Goal: Task Accomplishment & Management: Manage account settings

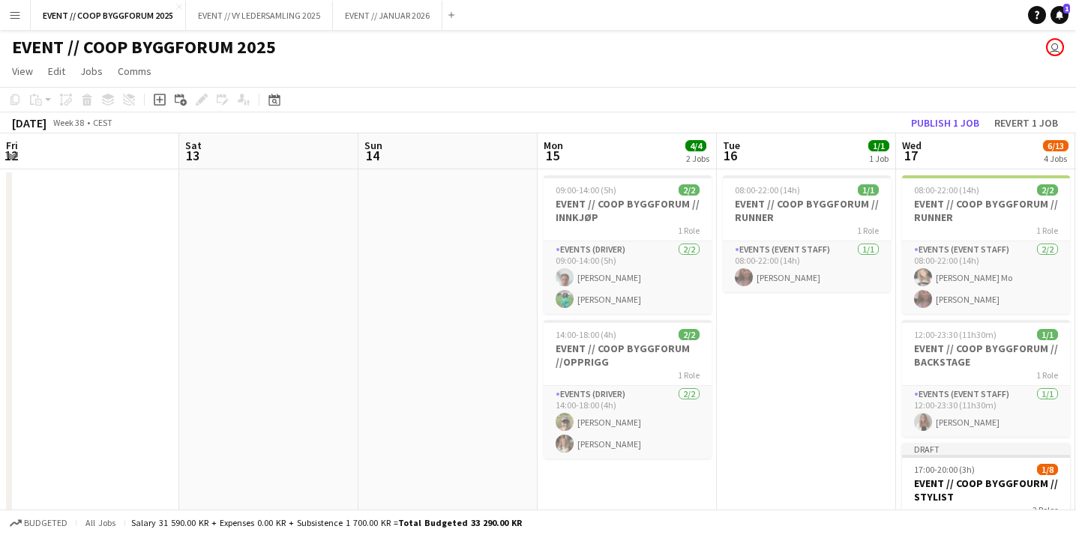
scroll to position [0, 651]
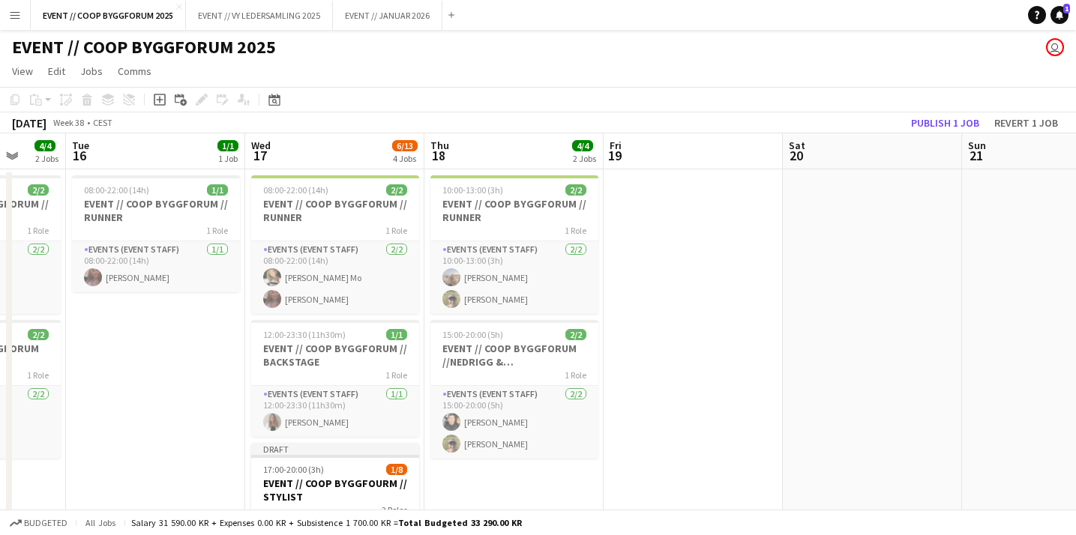
click at [670, 311] on app-date-cell at bounding box center [693, 506] width 179 height 674
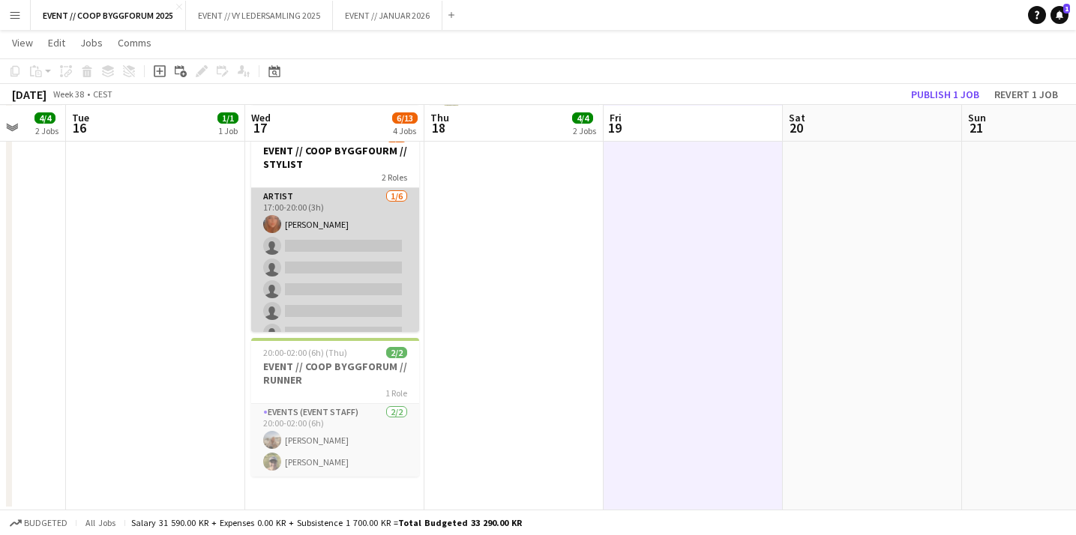
scroll to position [88, 0]
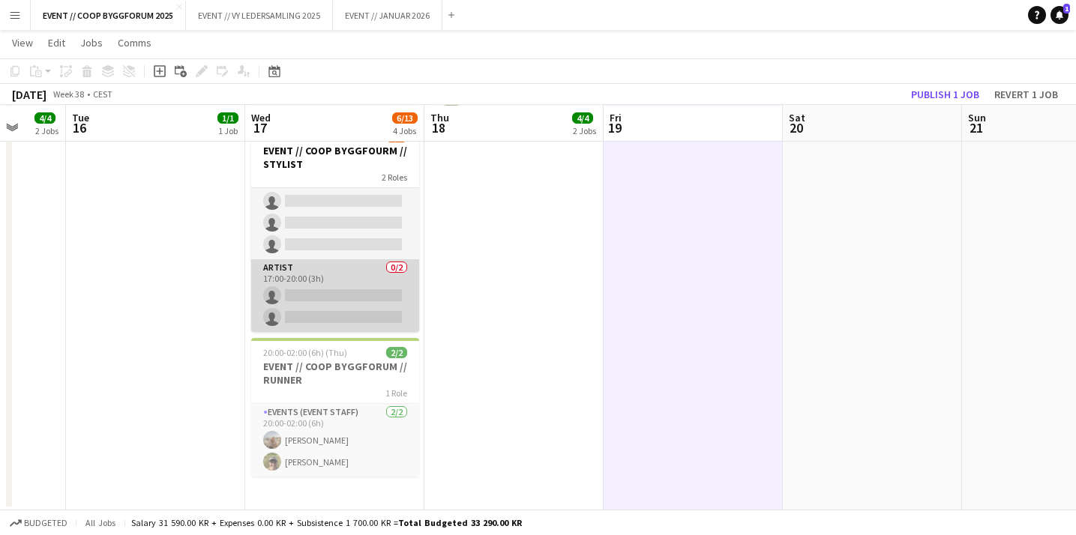
click at [352, 296] on app-card-role "Artist 0/2 17:00-20:00 (3h) single-neutral-actions single-neutral-actions" at bounding box center [335, 295] width 168 height 73
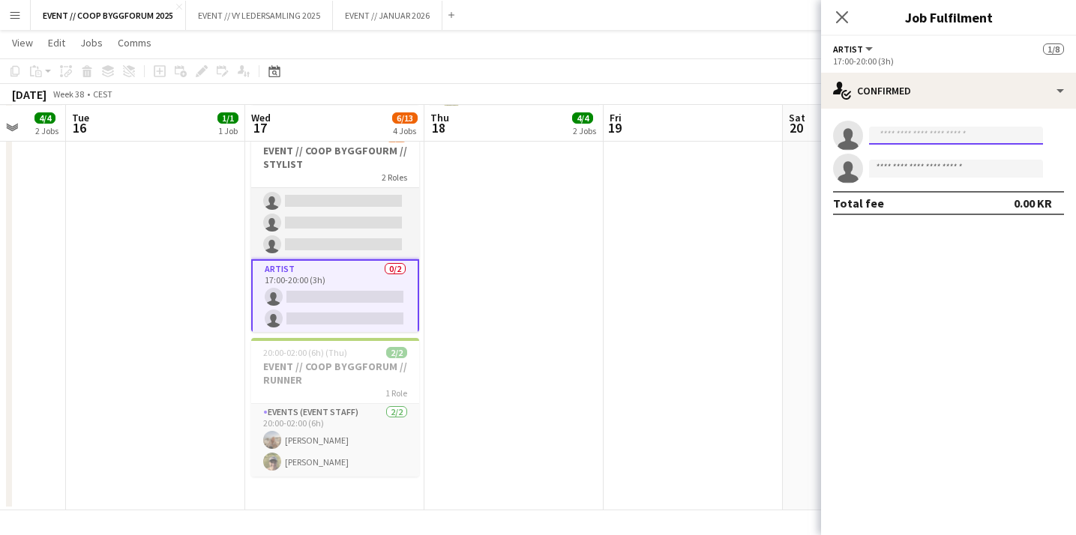
click at [906, 134] on input at bounding box center [956, 136] width 174 height 18
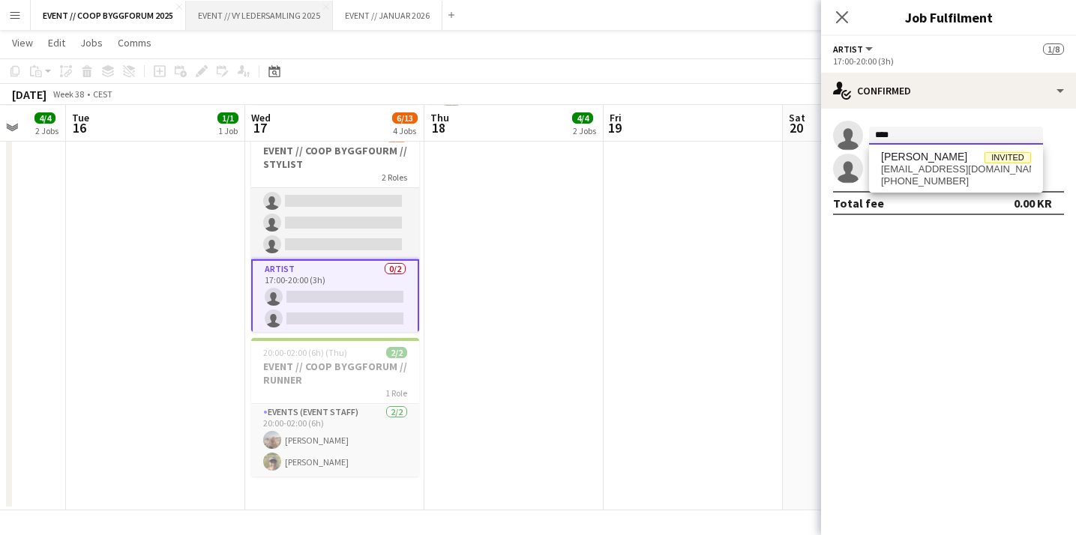
type input "****"
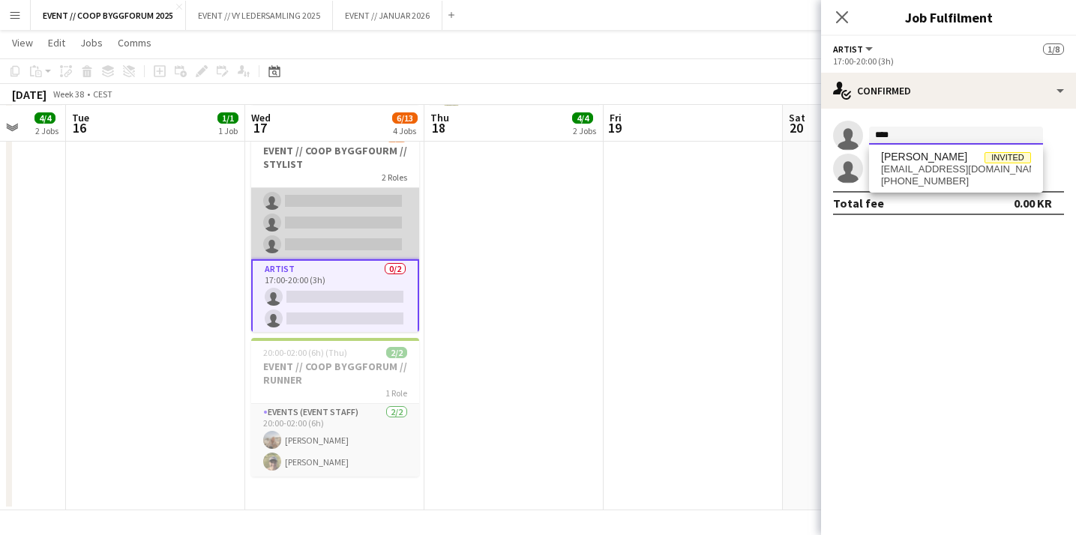
scroll to position [0, 0]
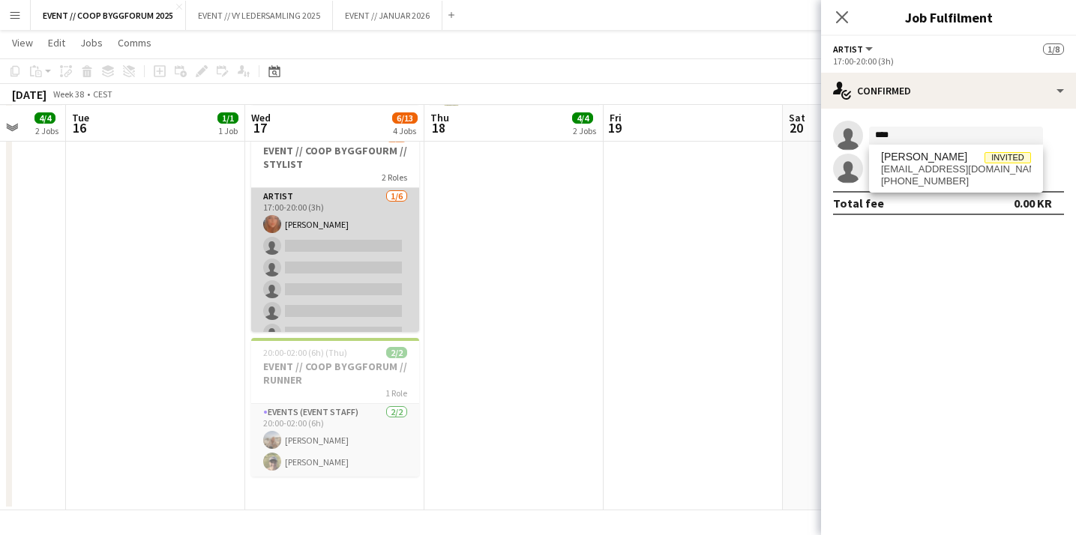
click at [342, 306] on app-card-role "Artist [DATE] 17:00-20:00 (3h) [PERSON_NAME] single-neutral-actions single-neut…" at bounding box center [335, 268] width 168 height 160
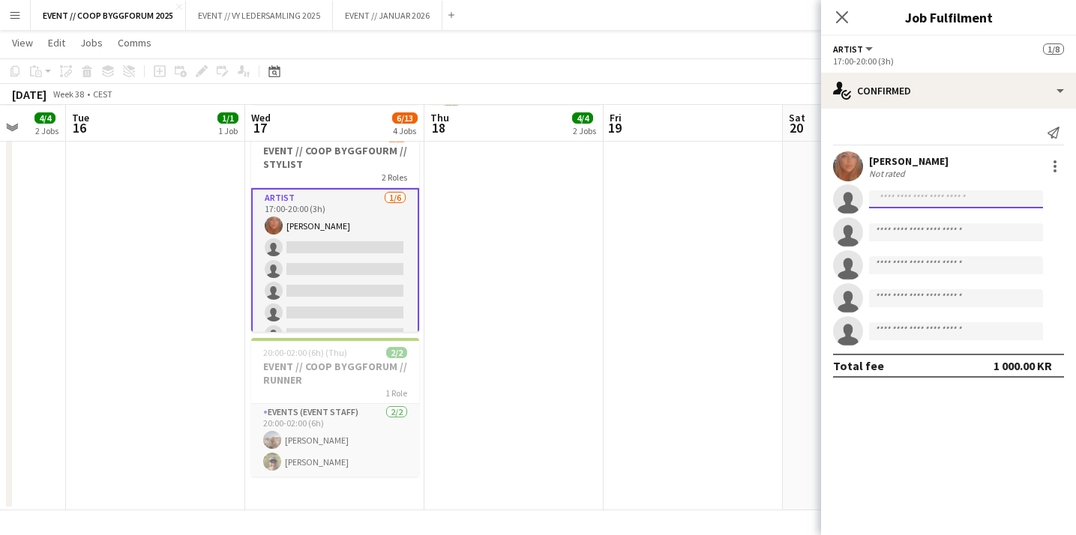
click at [913, 196] on input at bounding box center [956, 199] width 174 height 18
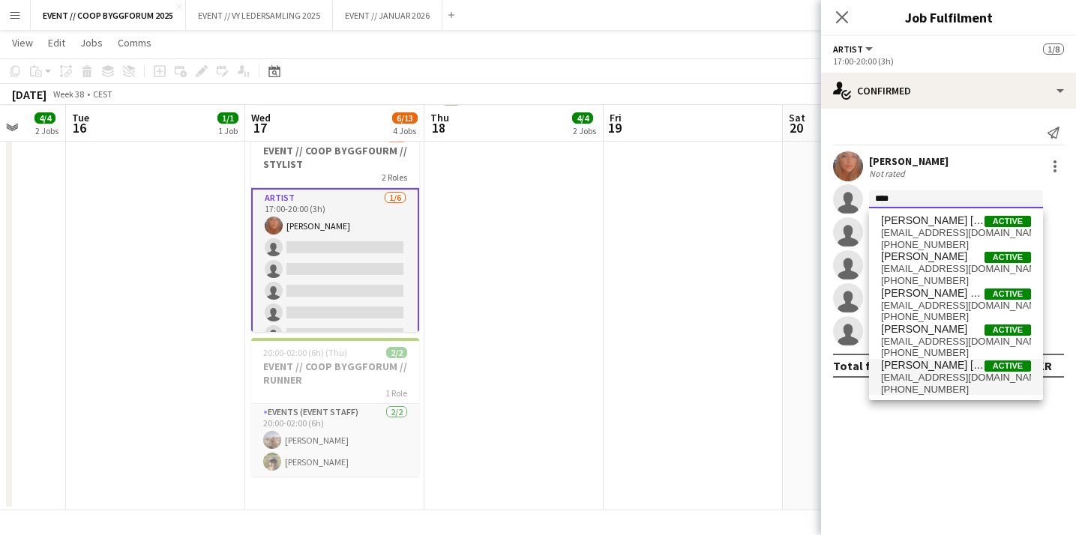
type input "****"
click at [933, 383] on span "[EMAIL_ADDRESS][DOMAIN_NAME]" at bounding box center [956, 378] width 150 height 12
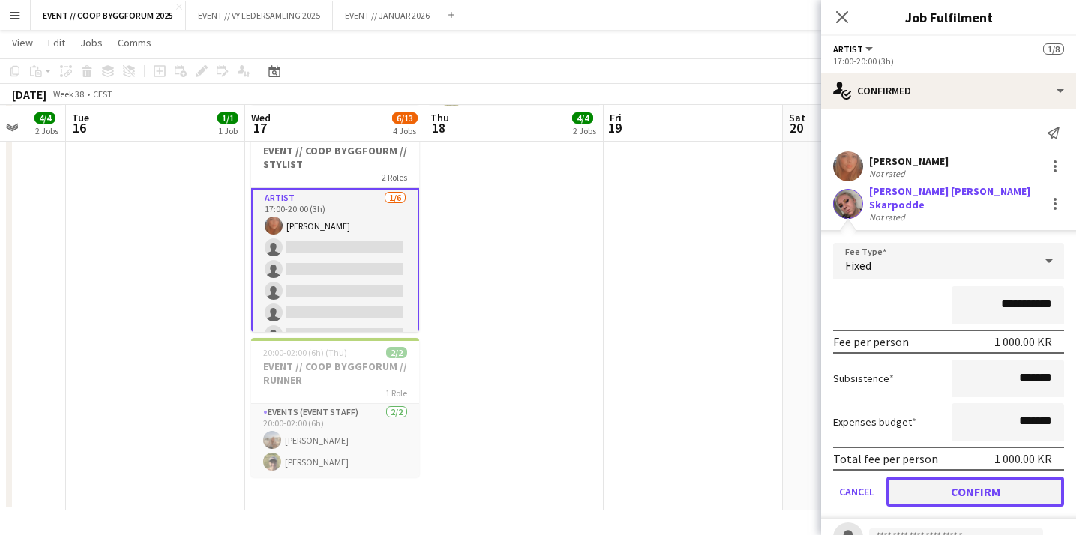
click at [934, 482] on button "Confirm" at bounding box center [975, 492] width 178 height 30
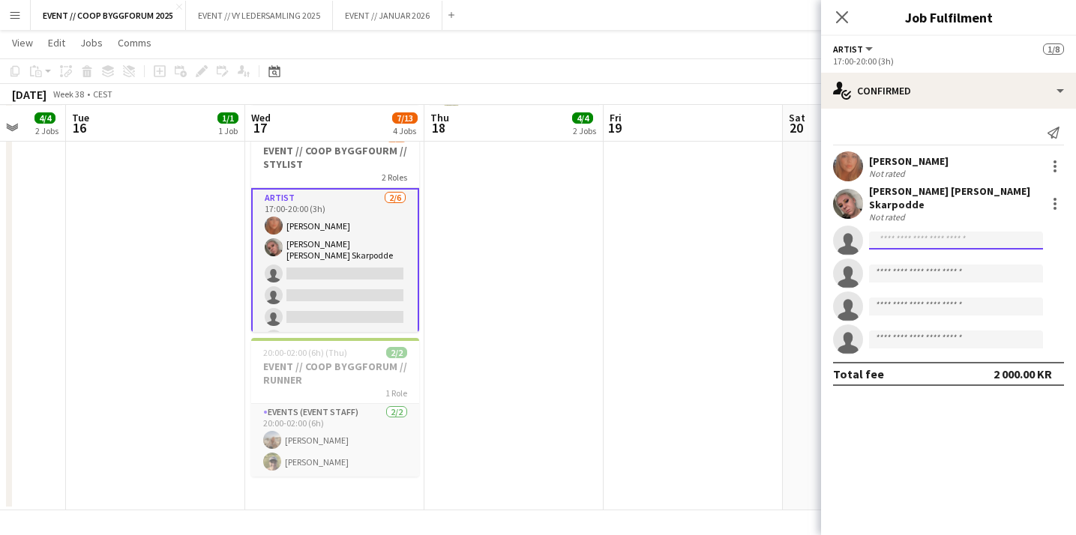
click at [916, 237] on input at bounding box center [956, 241] width 174 height 18
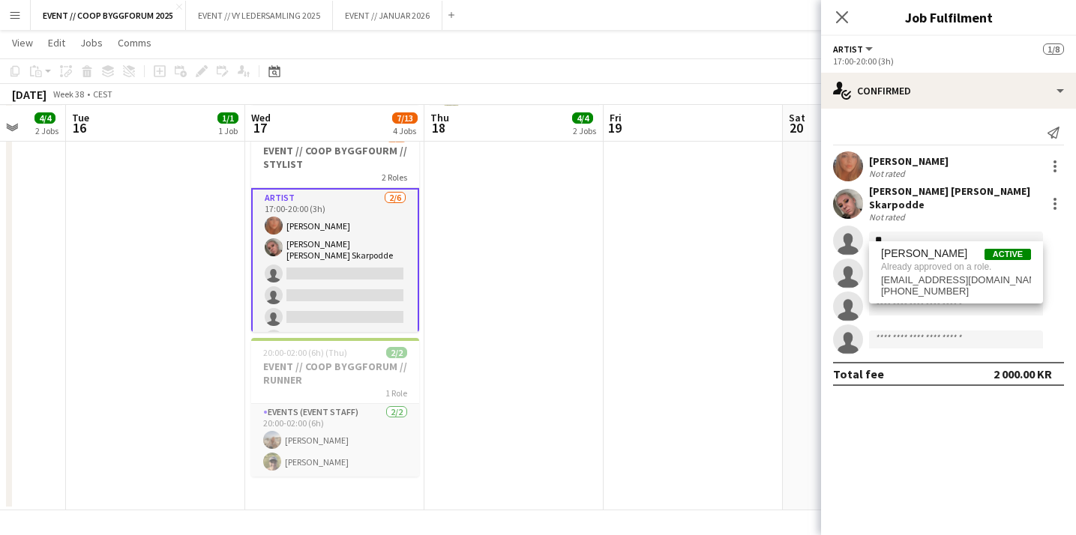
type input "*"
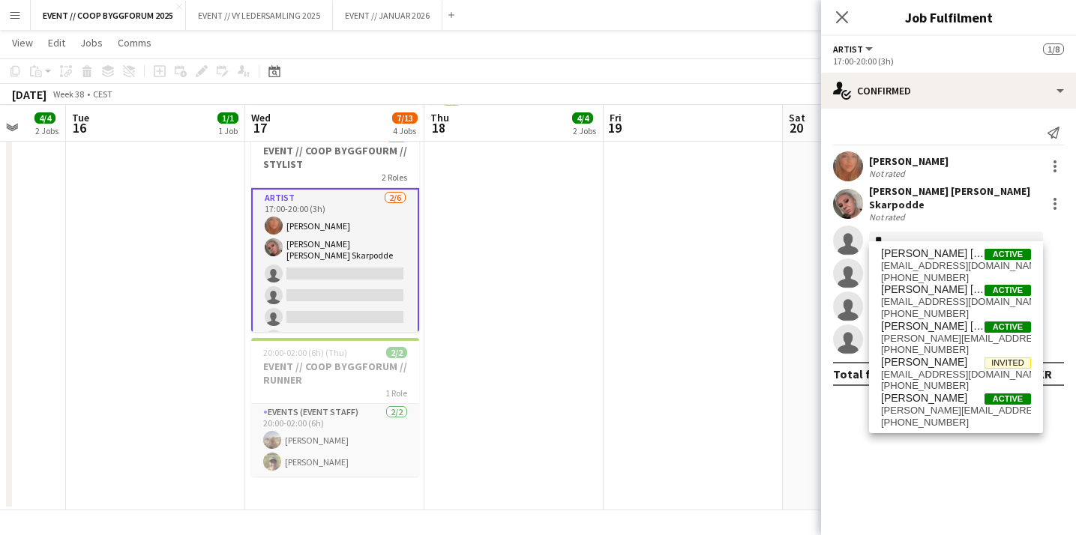
type input "*"
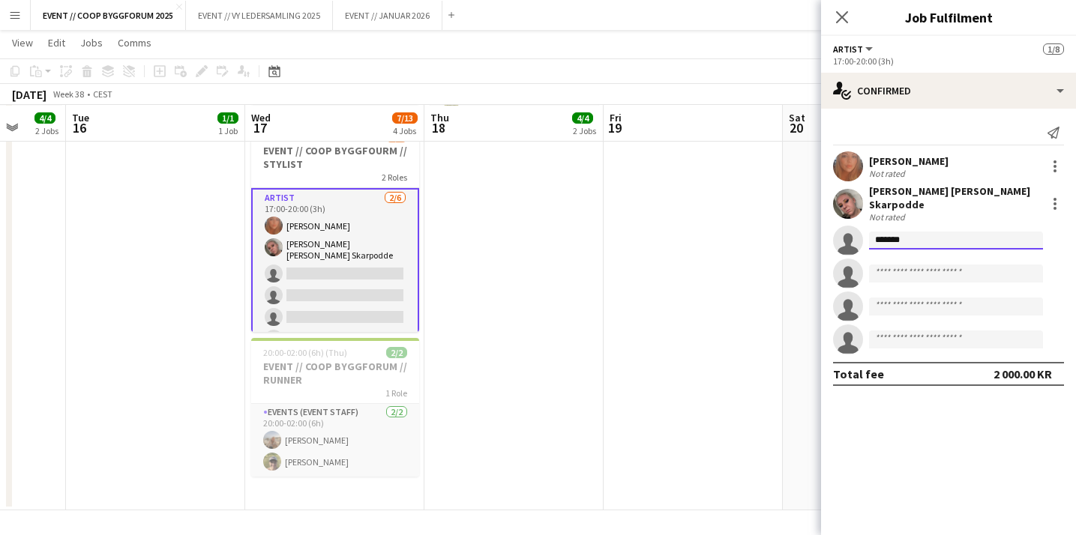
type input "******"
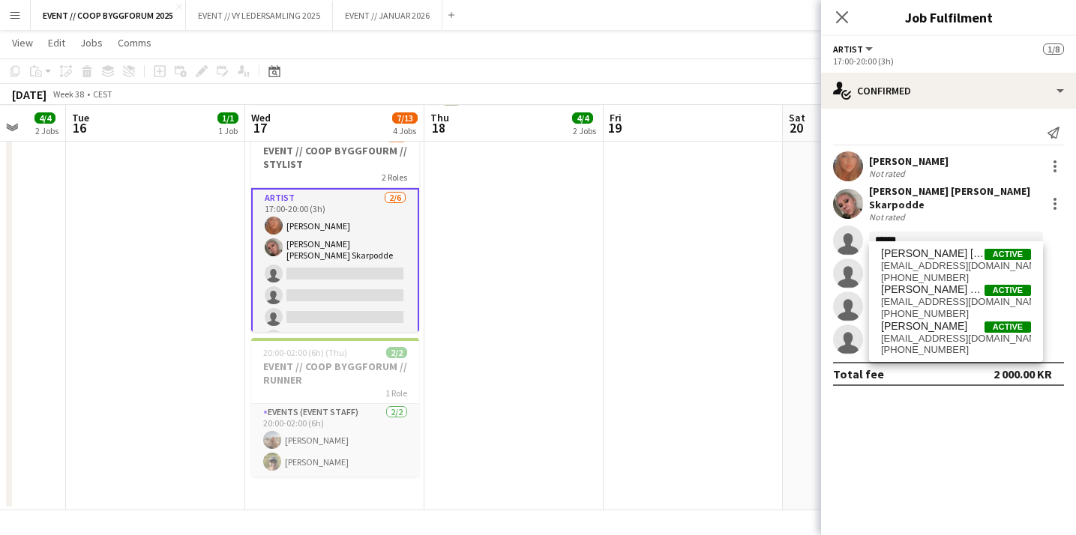
click at [637, 377] on app-date-cell at bounding box center [693, 174] width 179 height 674
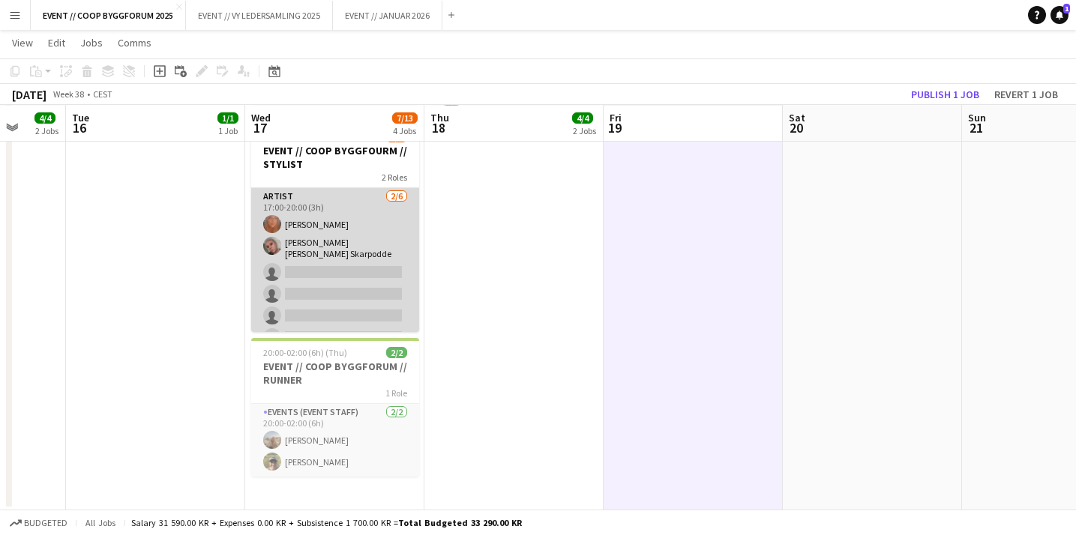
click at [373, 298] on app-card-role "Artist [DATE] 17:00-20:00 (3h) [PERSON_NAME] [PERSON_NAME] [PERSON_NAME] Skarpo…" at bounding box center [335, 270] width 168 height 164
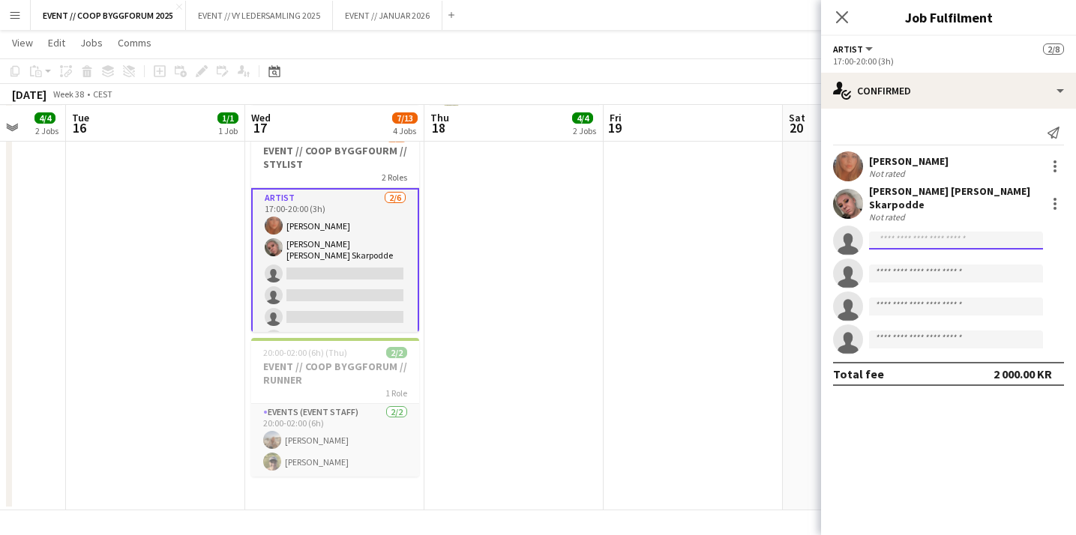
click at [955, 232] on input at bounding box center [956, 241] width 174 height 18
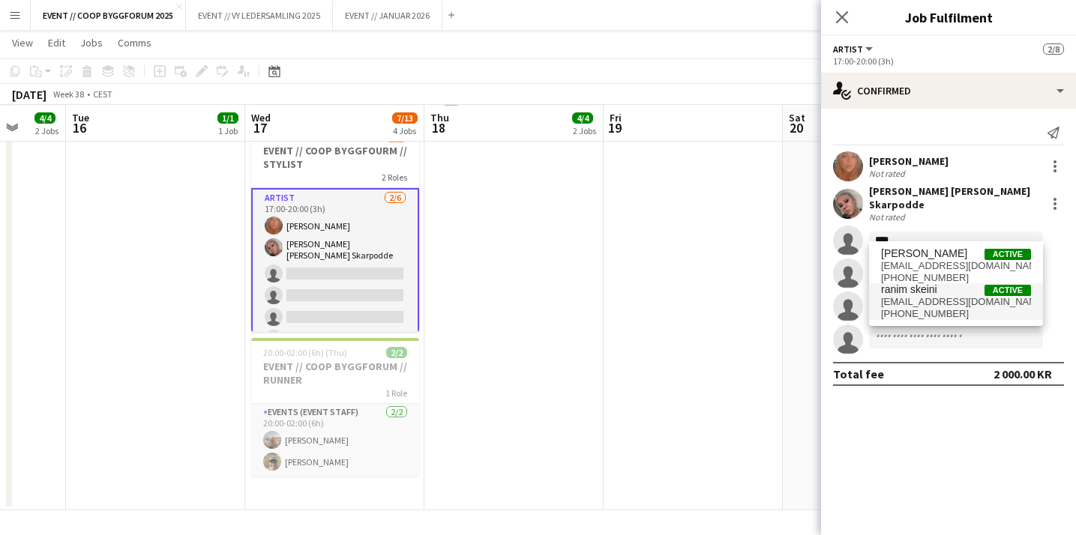
type input "****"
click at [947, 307] on span "[EMAIL_ADDRESS][DOMAIN_NAME]" at bounding box center [956, 302] width 150 height 12
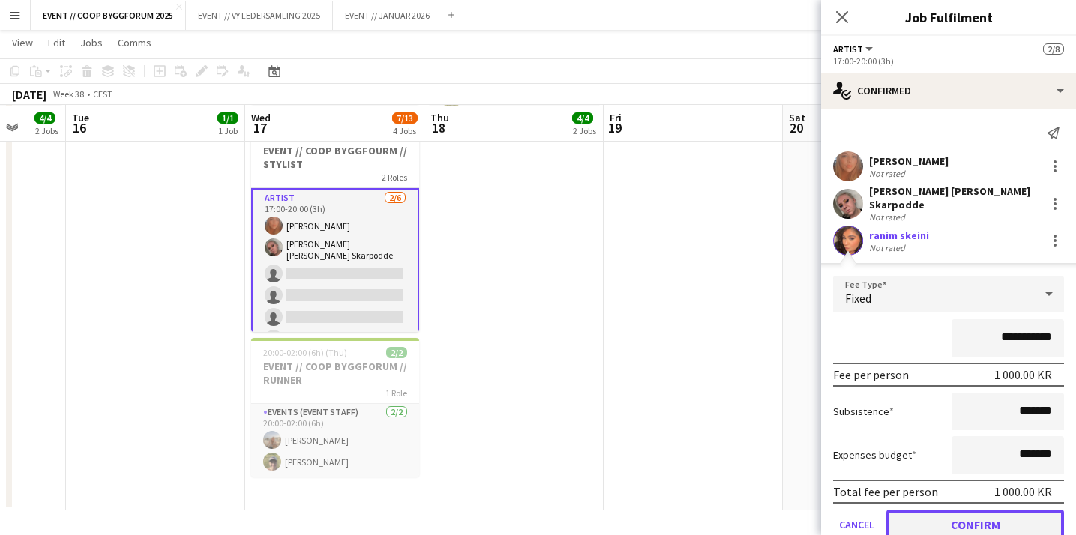
click at [919, 510] on button "Confirm" at bounding box center [975, 525] width 178 height 30
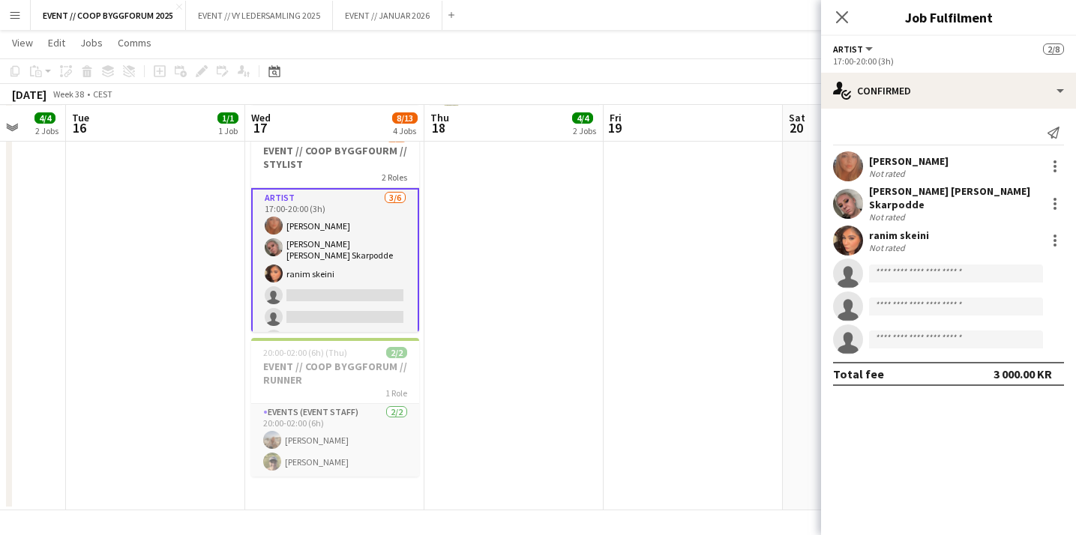
click at [863, 171] on div "[PERSON_NAME] Not rated" at bounding box center [948, 166] width 255 height 30
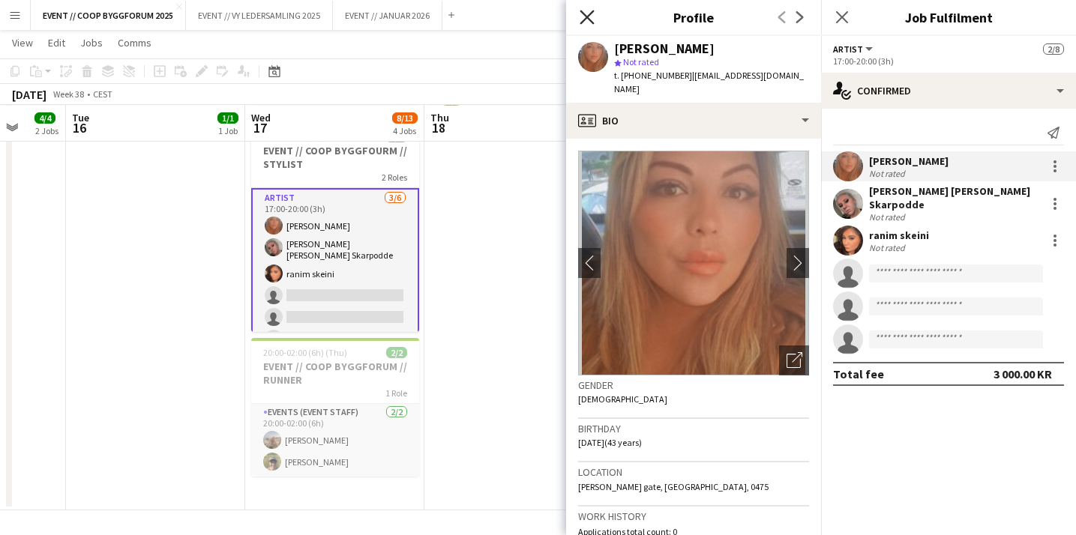
click at [587, 16] on icon at bounding box center [587, 17] width 14 height 14
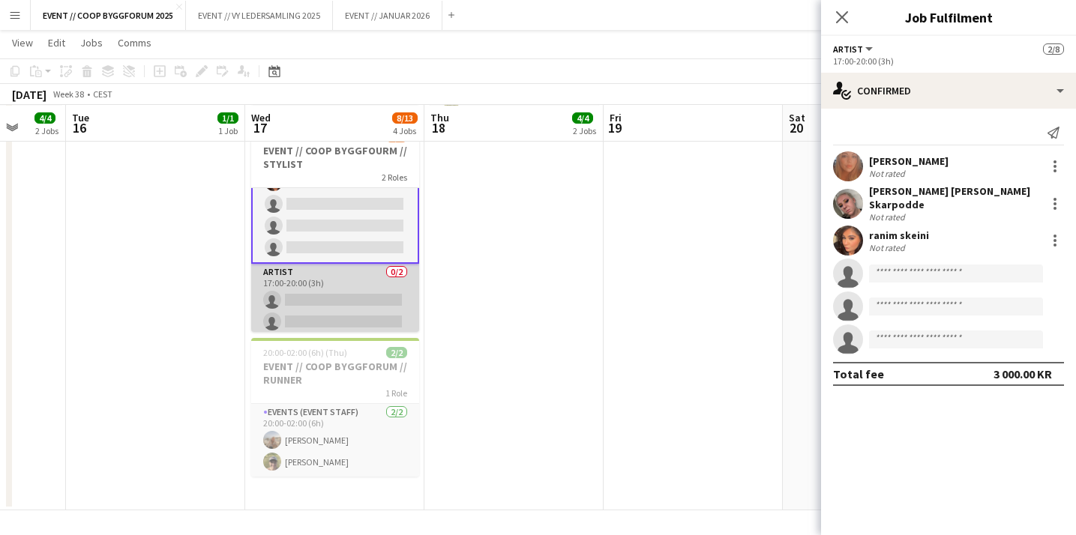
click at [381, 280] on app-card-role "Artist 0/2 17:00-20:00 (3h) single-neutral-actions single-neutral-actions" at bounding box center [335, 300] width 168 height 73
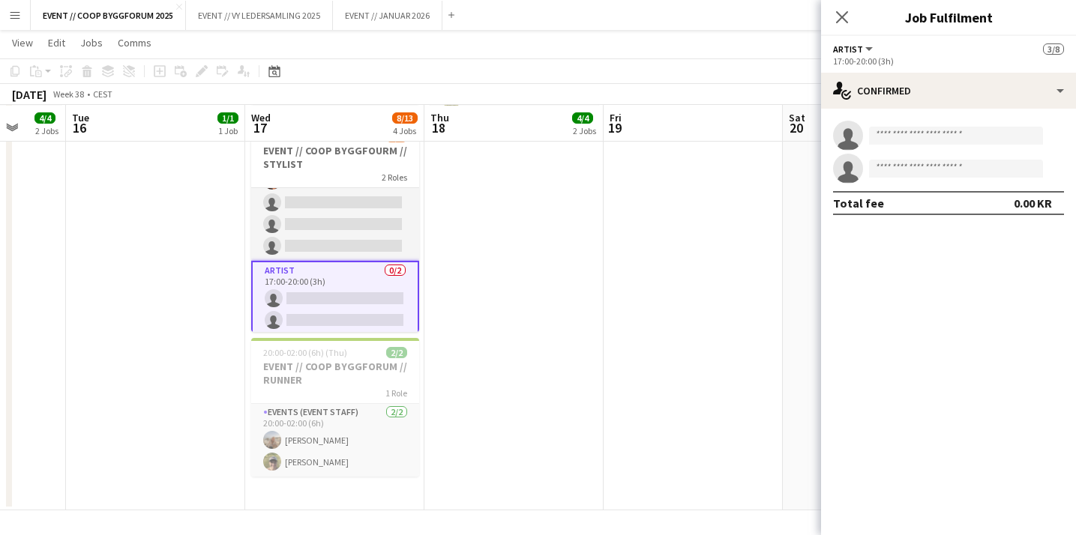
scroll to position [90, 0]
click at [939, 129] on input at bounding box center [956, 136] width 174 height 18
type input "****"
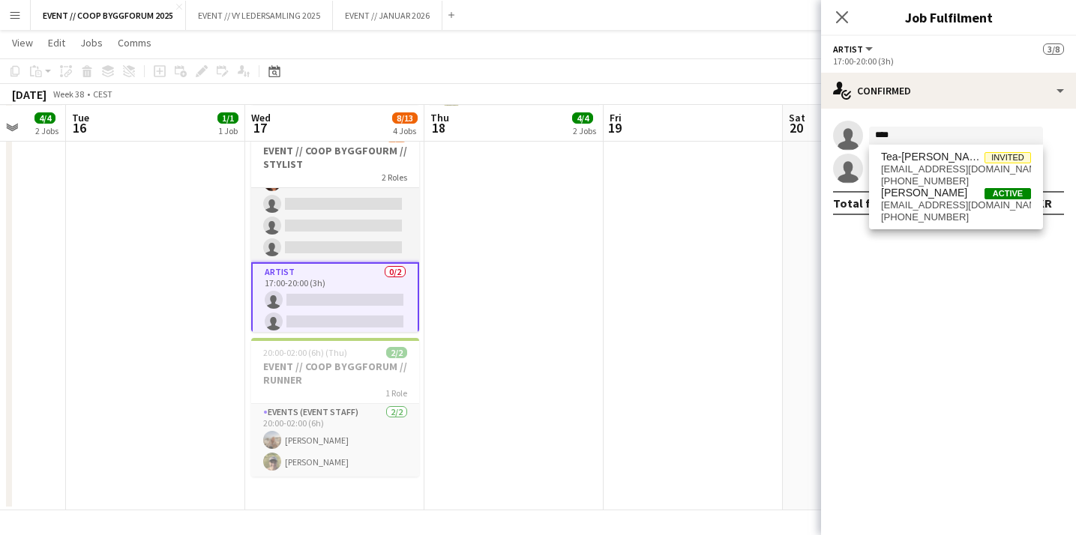
click at [697, 317] on app-date-cell at bounding box center [693, 174] width 179 height 674
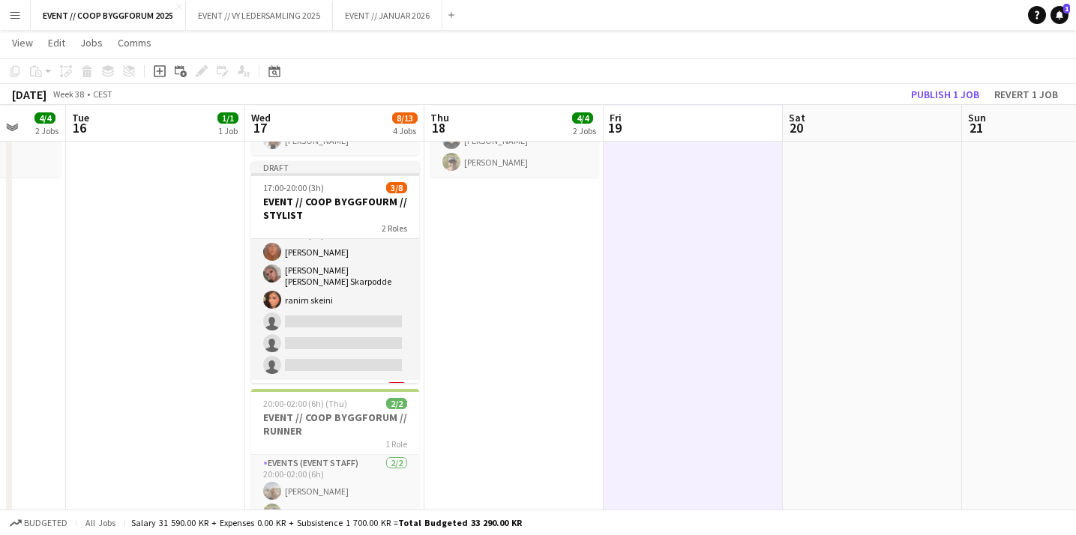
scroll to position [277, 0]
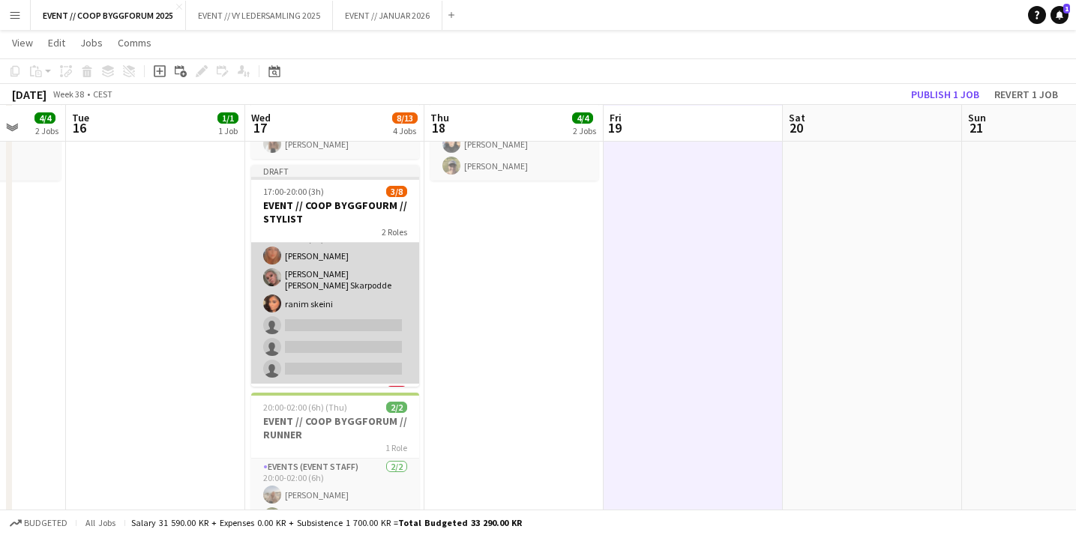
click at [390, 286] on app-card-role "Artist [DATE] 17:00-20:00 (3h) [PERSON_NAME] [PERSON_NAME] [PERSON_NAME] Skarpo…" at bounding box center [335, 302] width 168 height 164
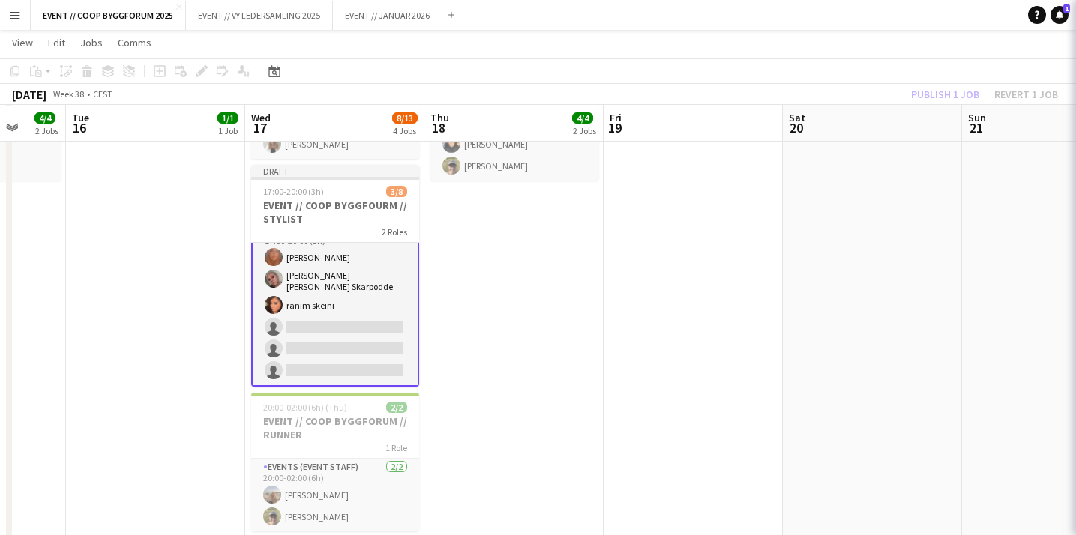
scroll to position [25, 0]
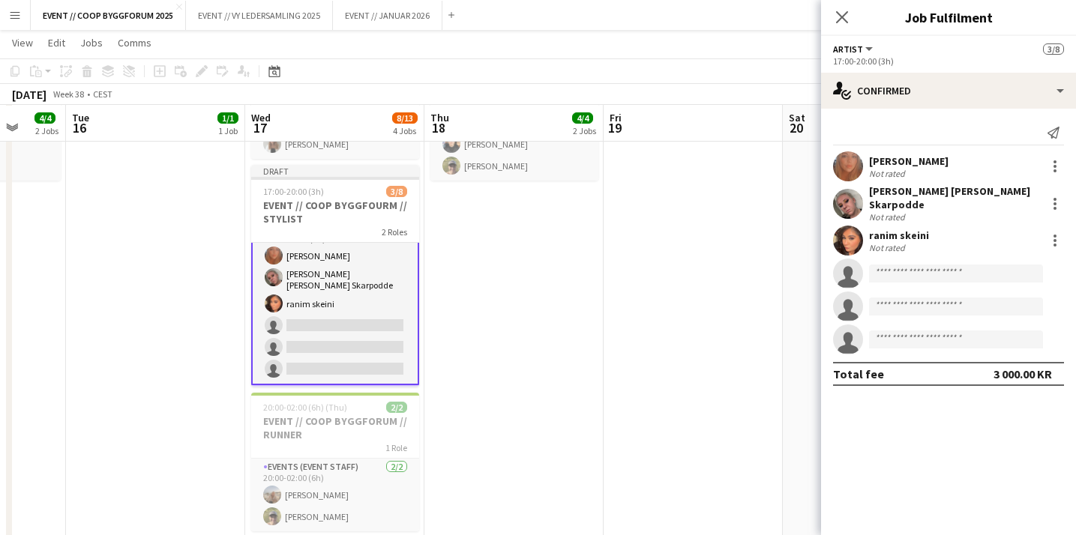
click at [848, 232] on app-user-avatar at bounding box center [848, 241] width 30 height 30
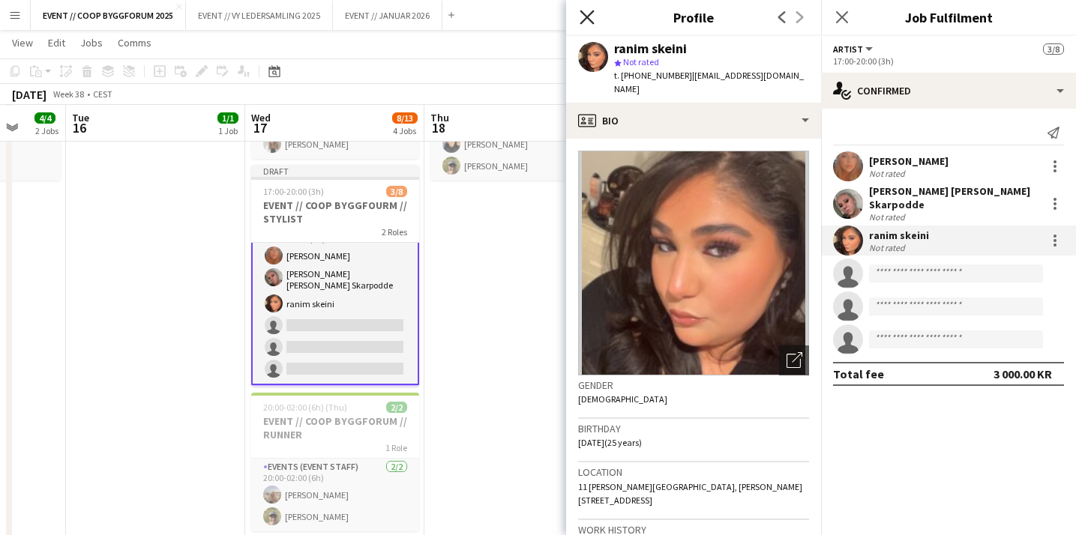
click at [589, 15] on icon at bounding box center [587, 17] width 14 height 14
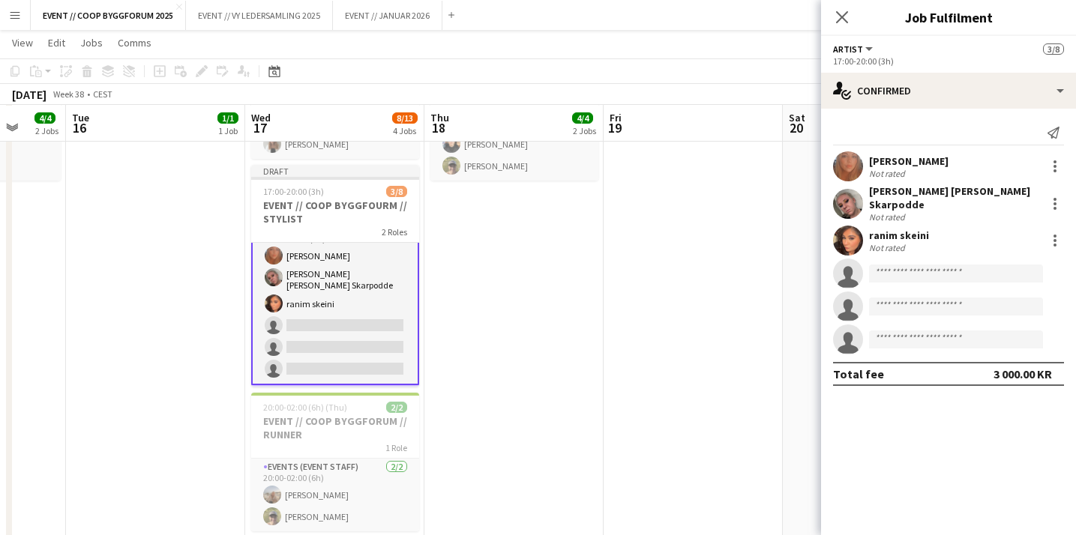
click at [463, 321] on app-date-cell "10:00-13:00 (3h) 2/2 EVENT // COOP BYGGFORUM // RUNNER 1 Role Events (Event Sta…" at bounding box center [513, 228] width 179 height 674
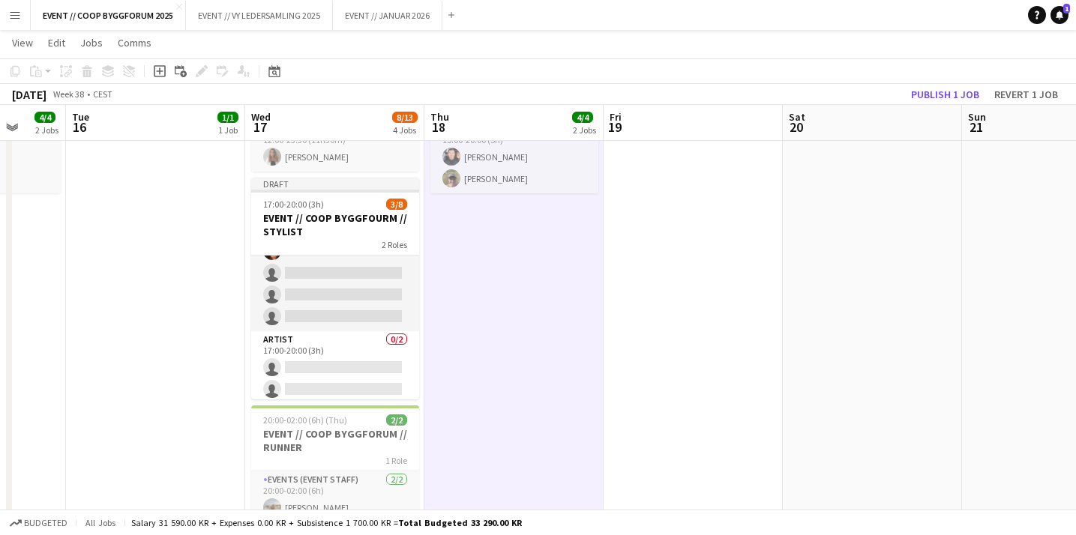
scroll to position [263, 0]
click at [13, 16] on app-icon "Menu" at bounding box center [15, 15] width 12 height 12
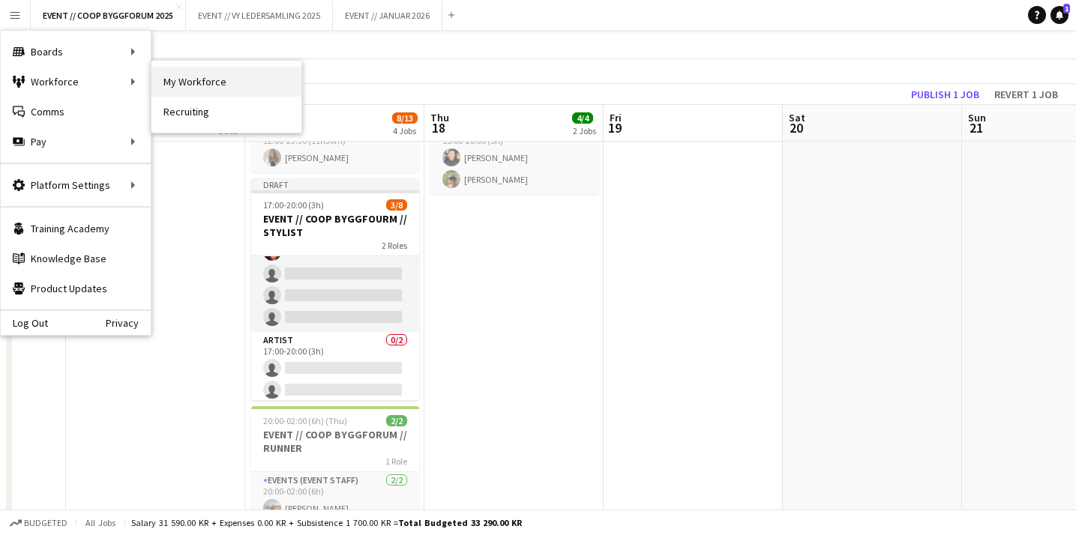
click at [182, 77] on link "My Workforce" at bounding box center [226, 82] width 150 height 30
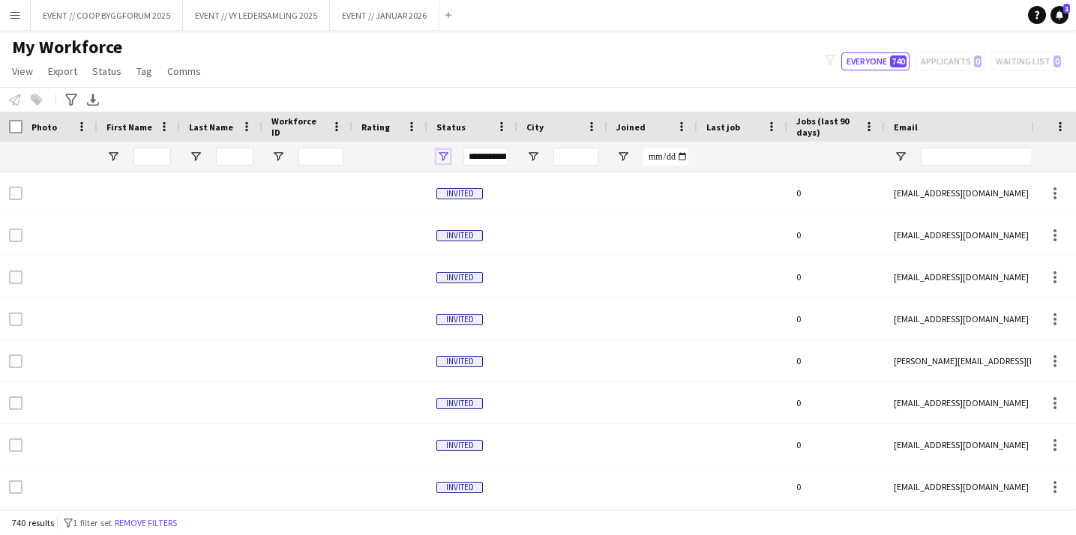
click at [442, 158] on span "Open Filter Menu" at bounding box center [442, 156] width 13 height 13
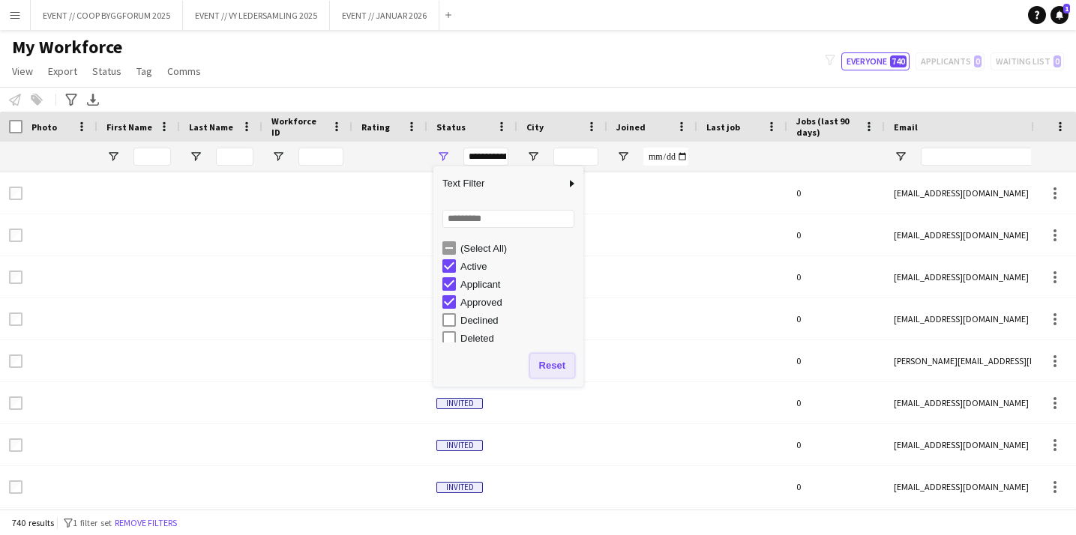
click at [569, 370] on button "Reset" at bounding box center [552, 366] width 44 height 24
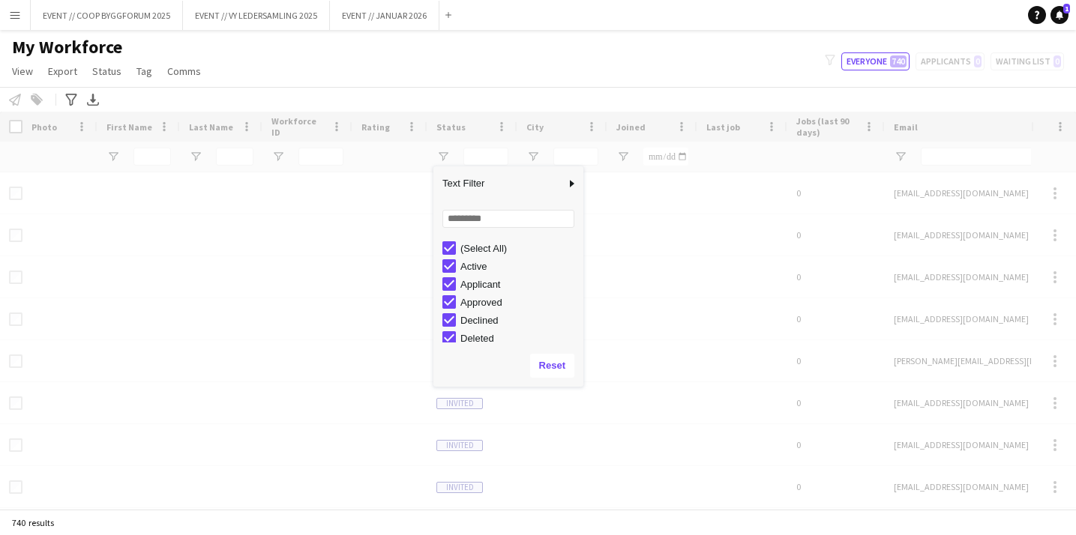
click at [724, 208] on div "Loading" at bounding box center [538, 310] width 1076 height 397
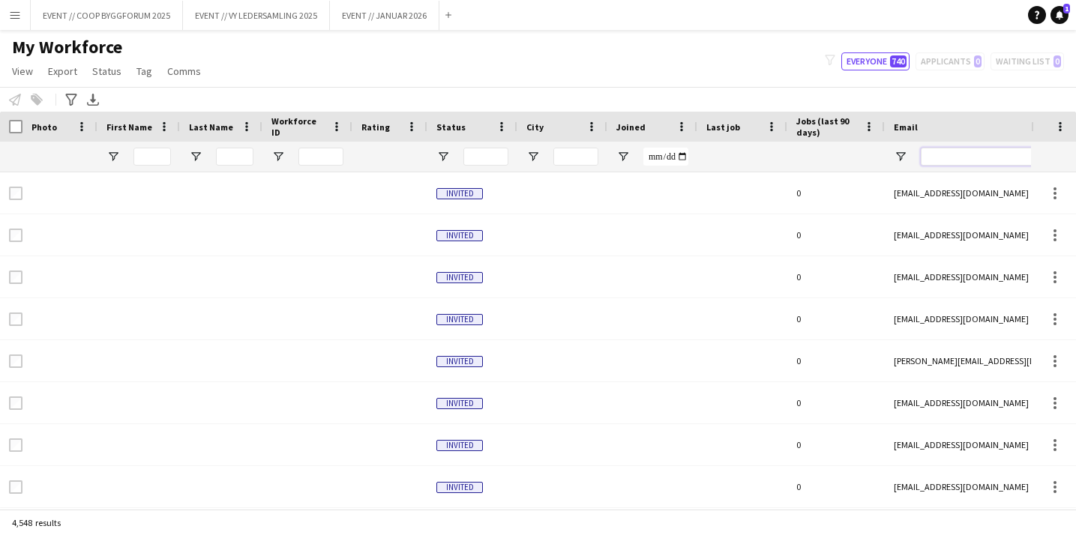
click at [943, 161] on input "Email Filter Input" at bounding box center [1048, 157] width 255 height 18
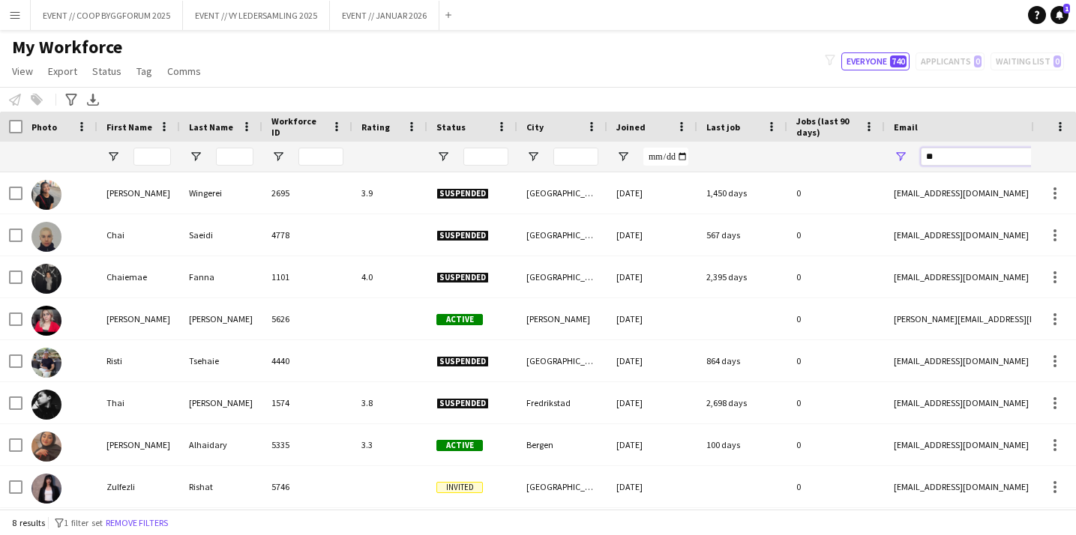
type input "*"
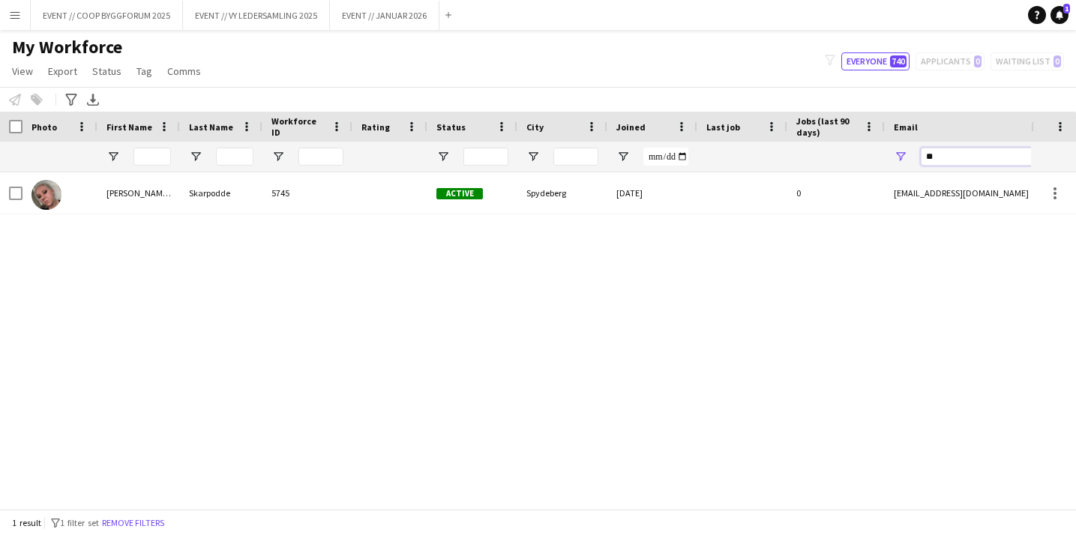
type input "*"
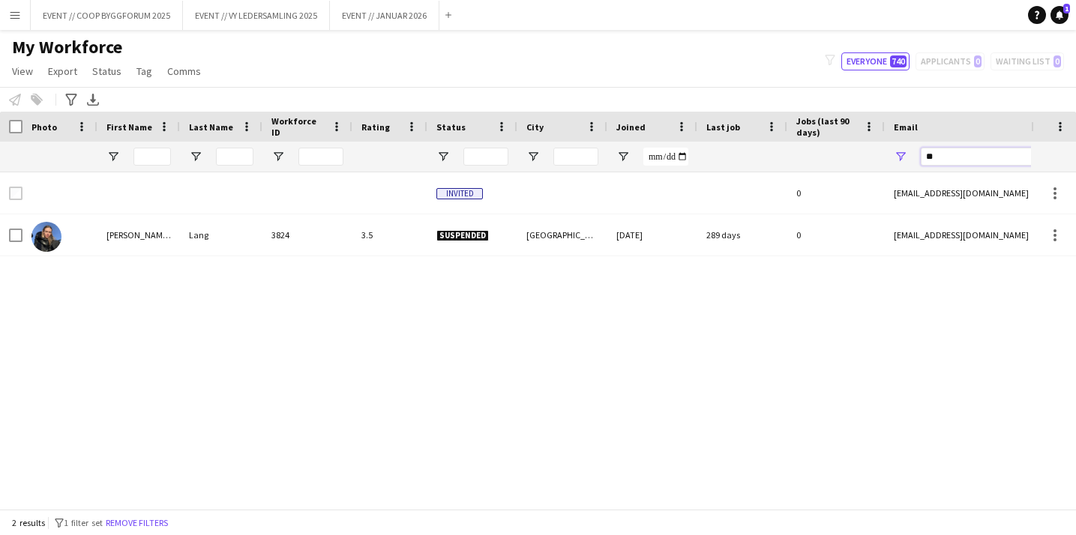
type input "*"
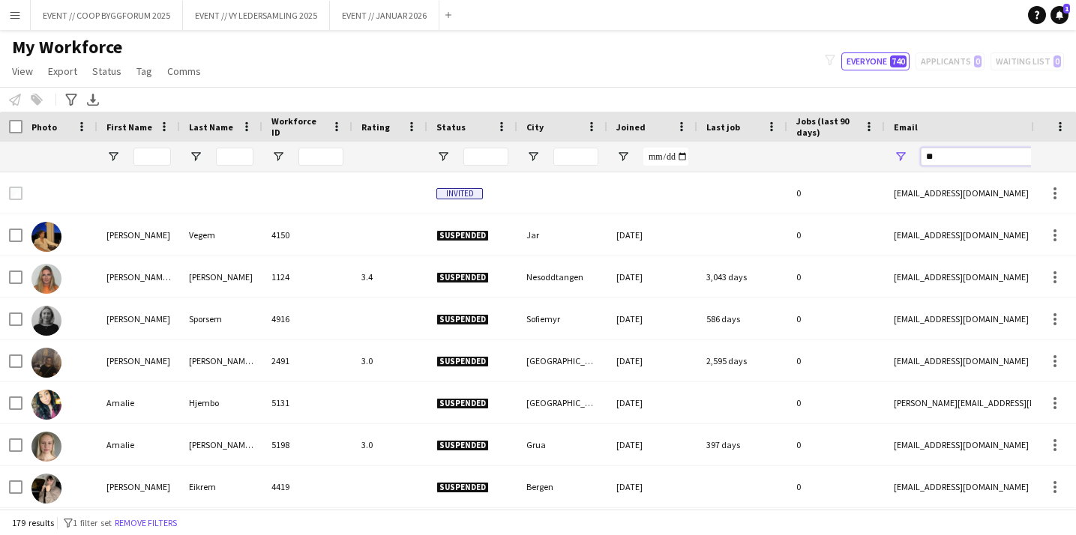
type input "*"
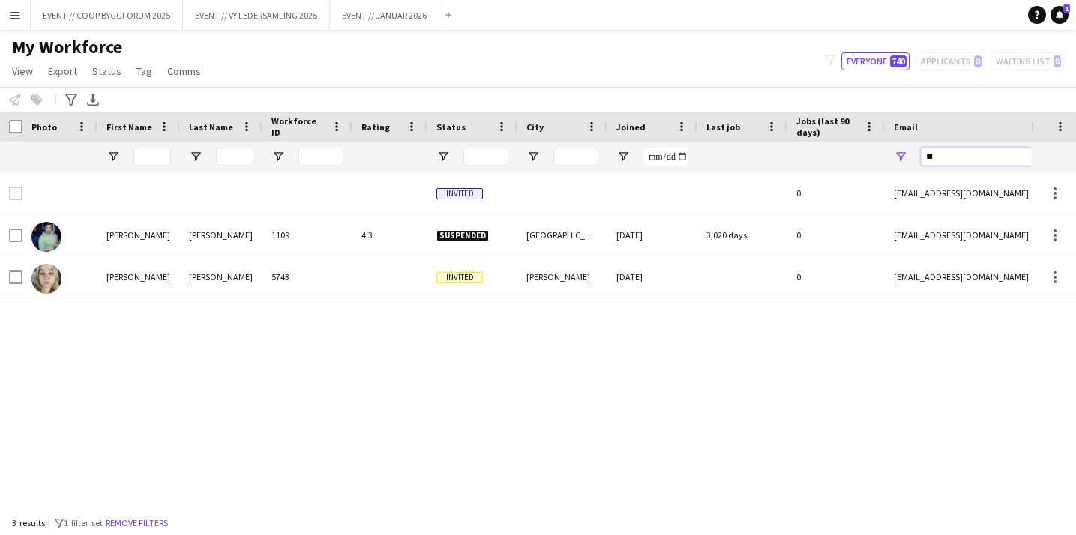
type input "*"
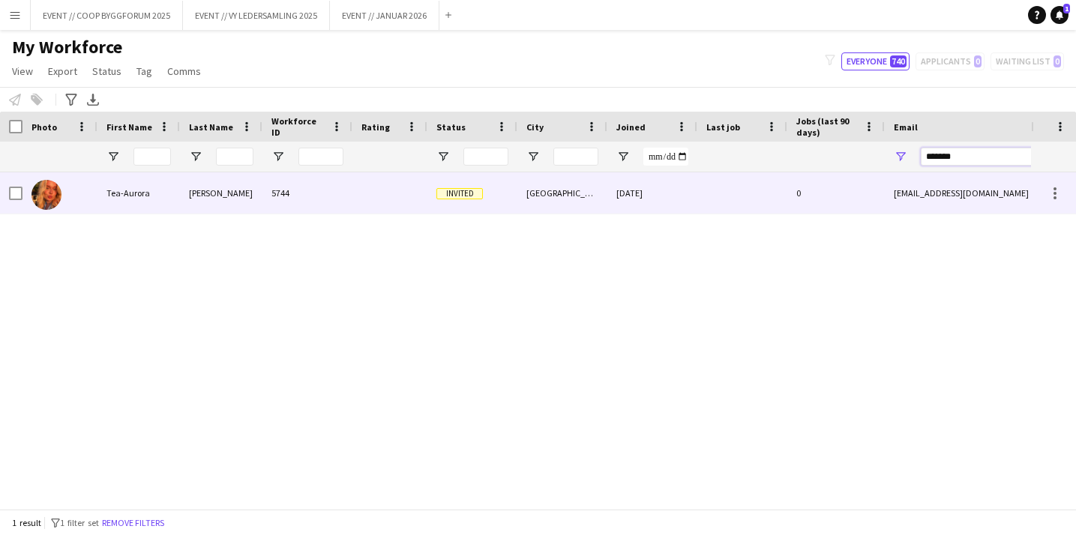
type input "*******"
click at [757, 202] on div at bounding box center [742, 192] width 90 height 41
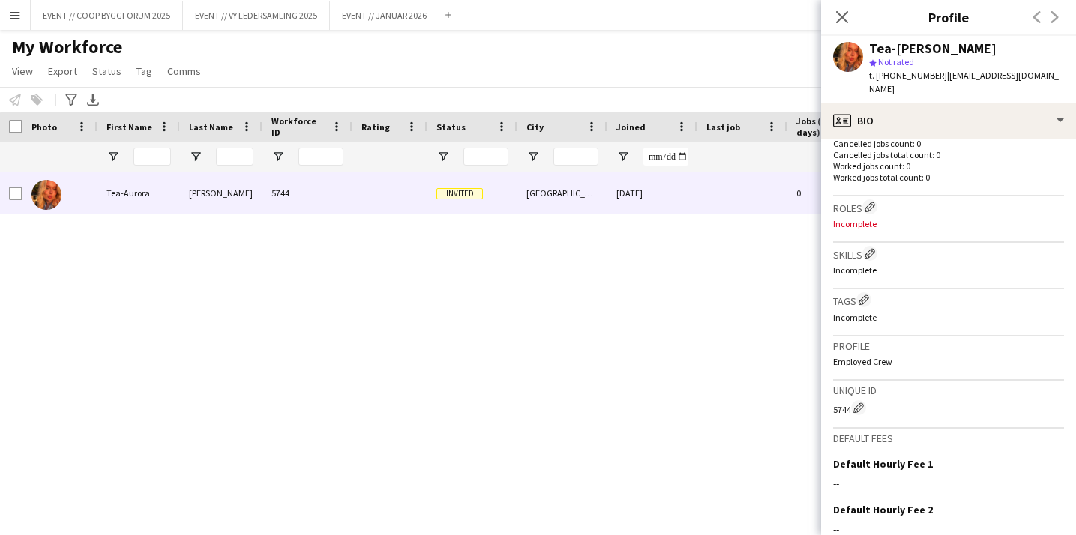
scroll to position [374, 0]
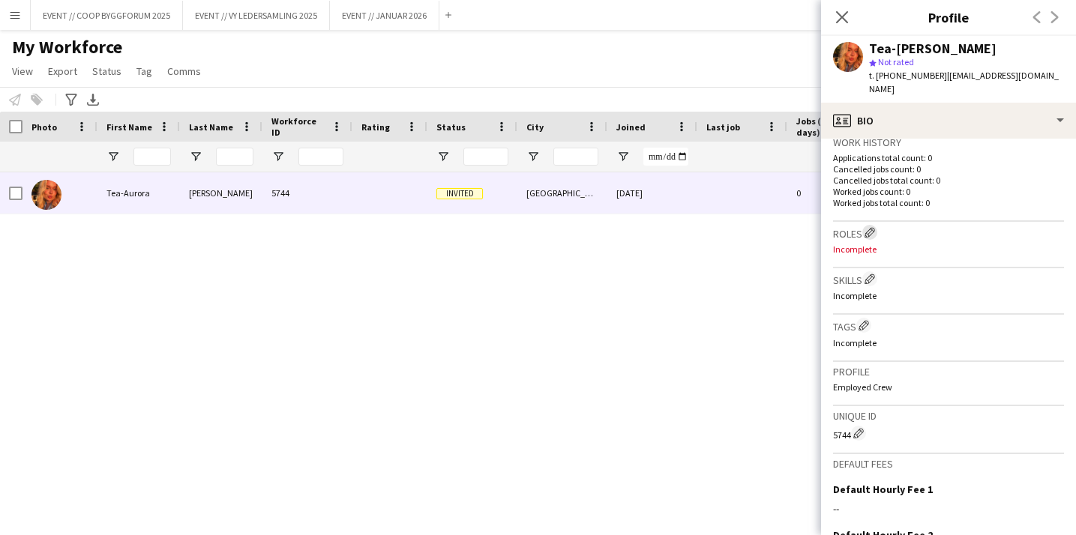
click at [873, 227] on app-icon "Edit crew company roles" at bounding box center [870, 232] width 10 height 10
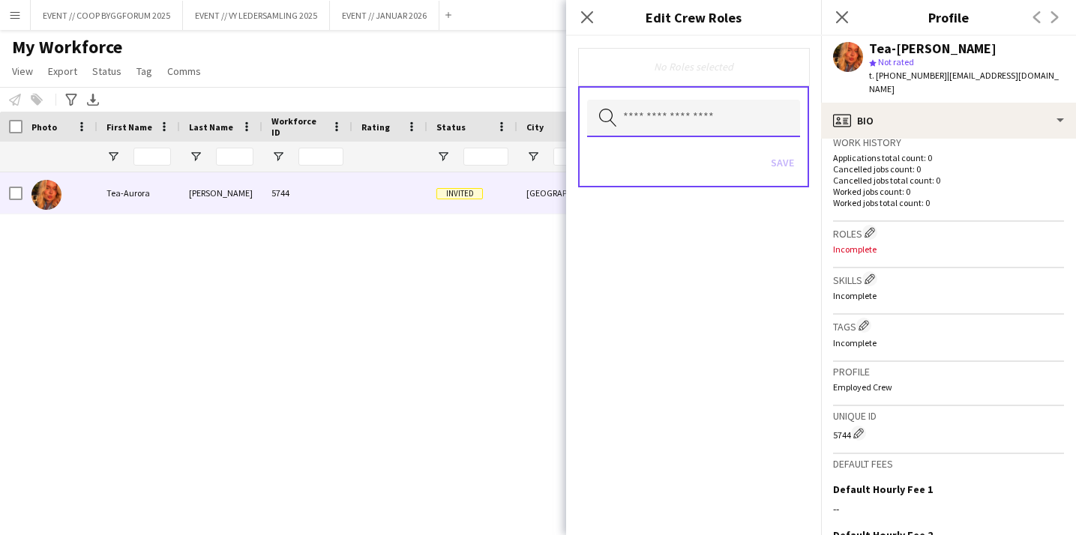
click at [730, 118] on input "text" at bounding box center [693, 118] width 213 height 37
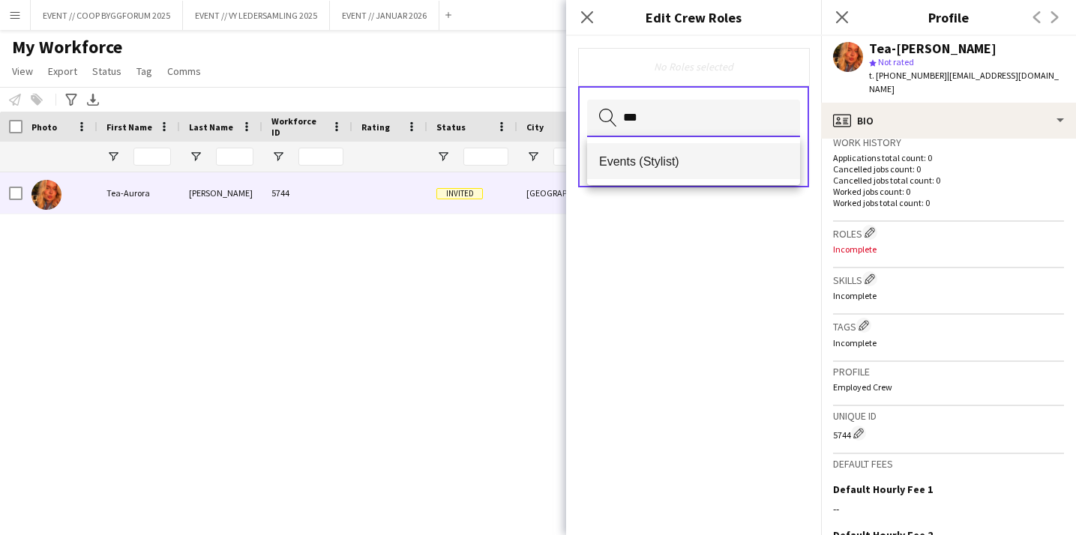
type input "***"
click at [697, 160] on span "Events (Stylist)" at bounding box center [693, 161] width 189 height 14
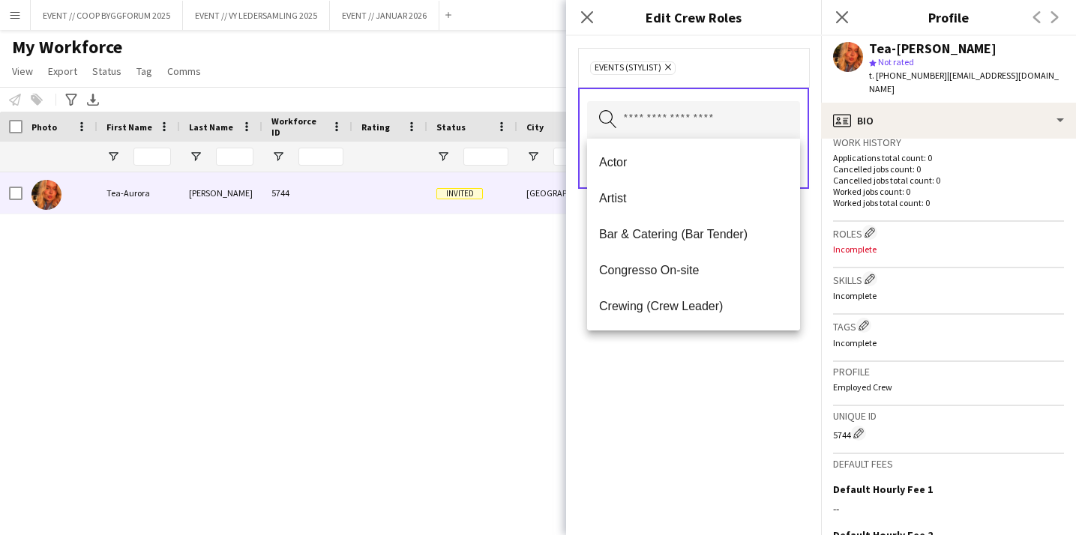
click at [676, 406] on div "Events (Stylist) Remove Search by role type Save" at bounding box center [693, 285] width 255 height 499
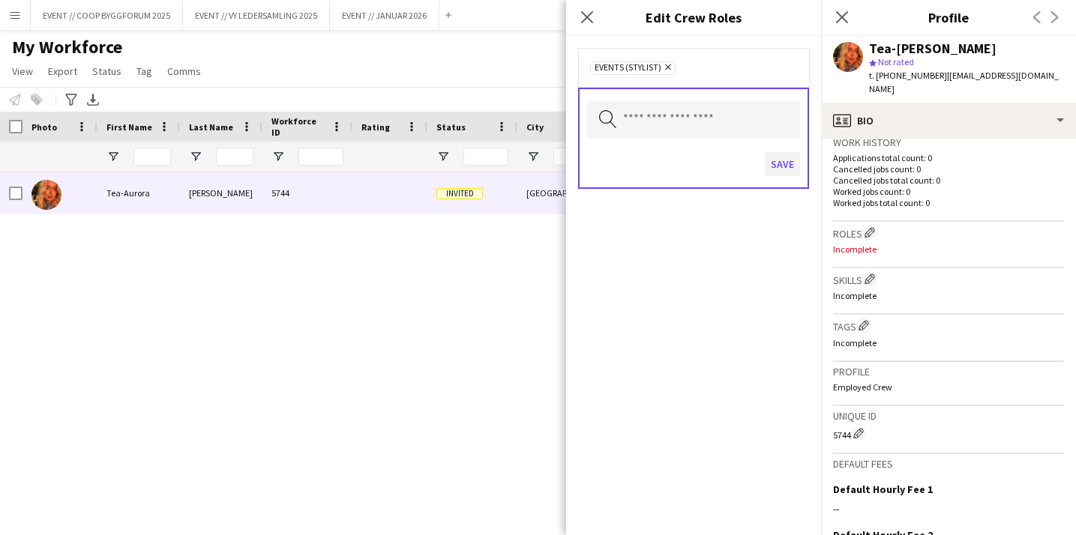
click at [787, 157] on button "Save" at bounding box center [782, 164] width 35 height 24
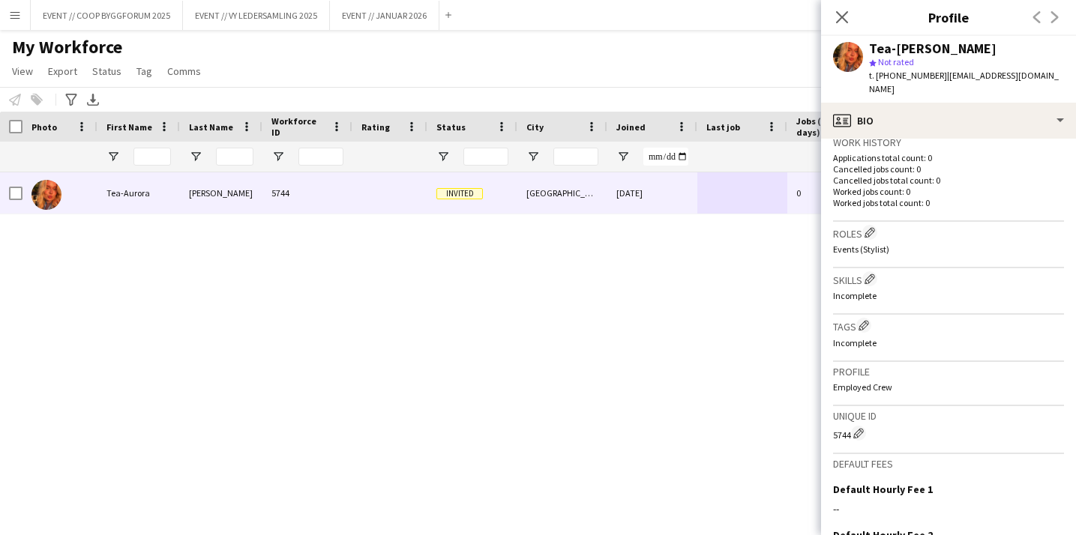
click at [583, 326] on div "Tea-[PERSON_NAME] 5744 Invited [GEOGRAPHIC_DATA] [DATE] 0 [EMAIL_ADDRESS][DOMAI…" at bounding box center [515, 340] width 1031 height 337
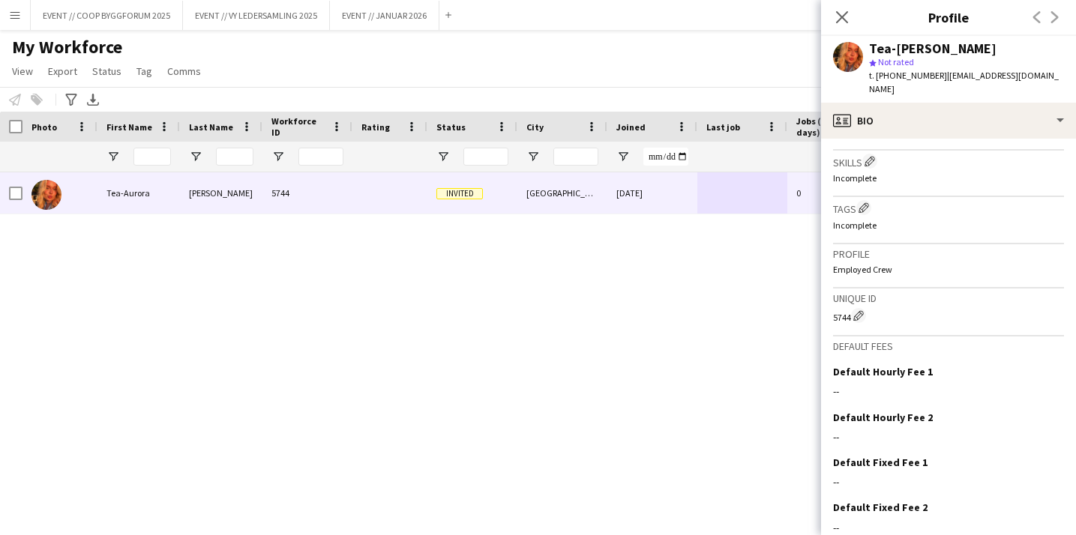
scroll to position [490, 0]
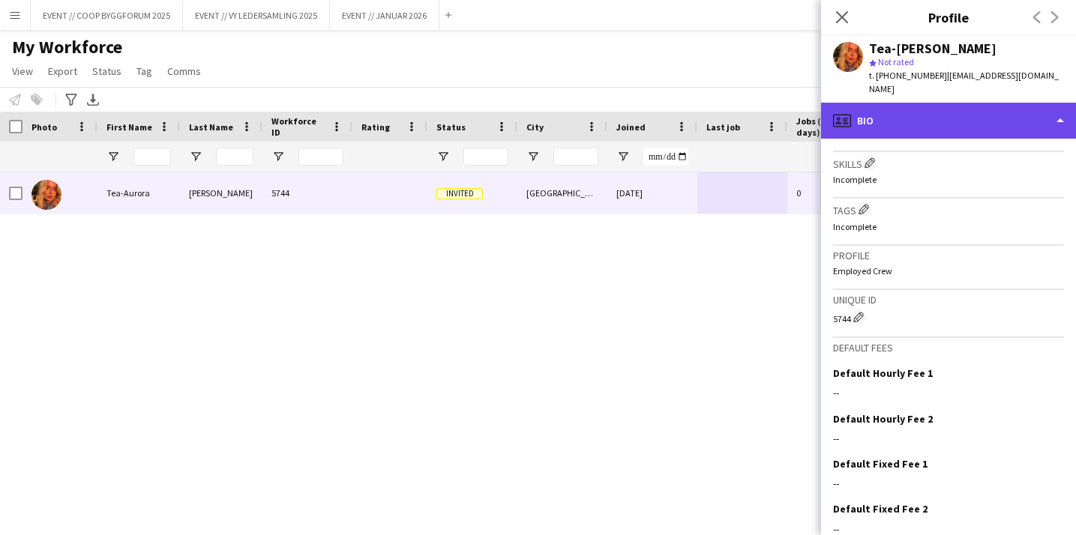
click at [923, 108] on div "profile Bio" at bounding box center [948, 121] width 255 height 36
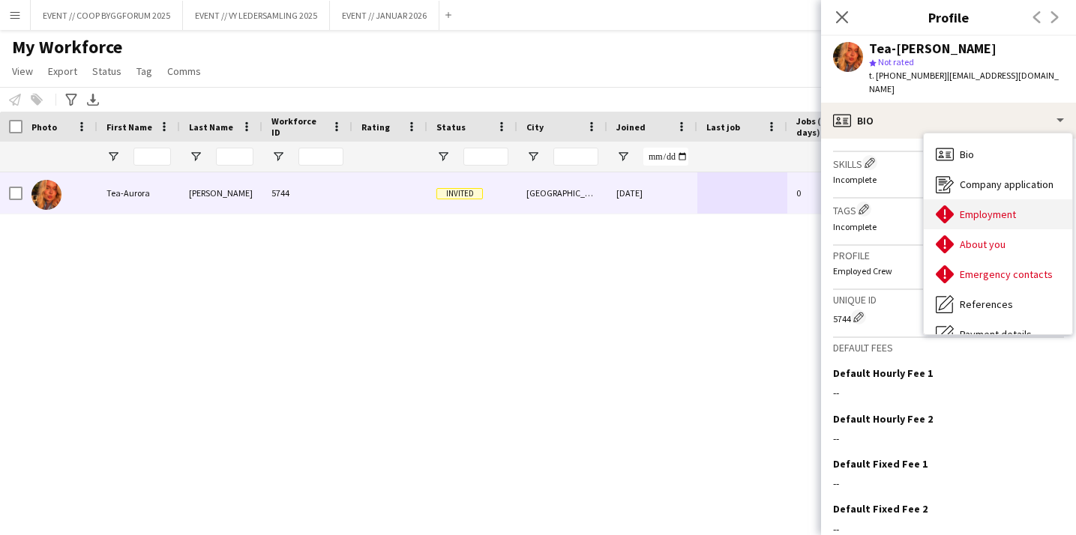
click at [996, 208] on span "Employment" at bounding box center [988, 214] width 56 height 13
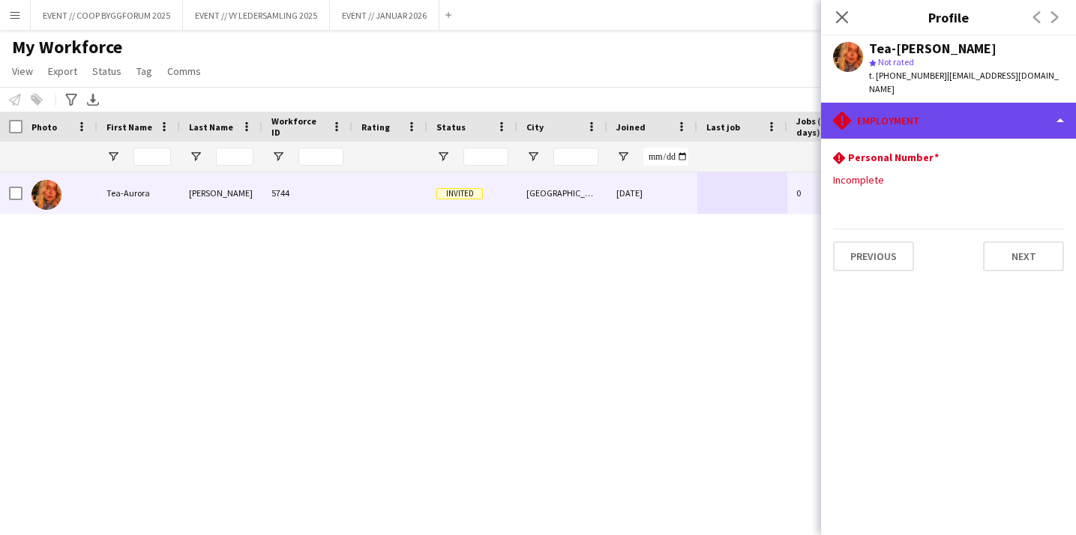
click at [974, 109] on div "rhombus-alert Employment" at bounding box center [948, 121] width 255 height 36
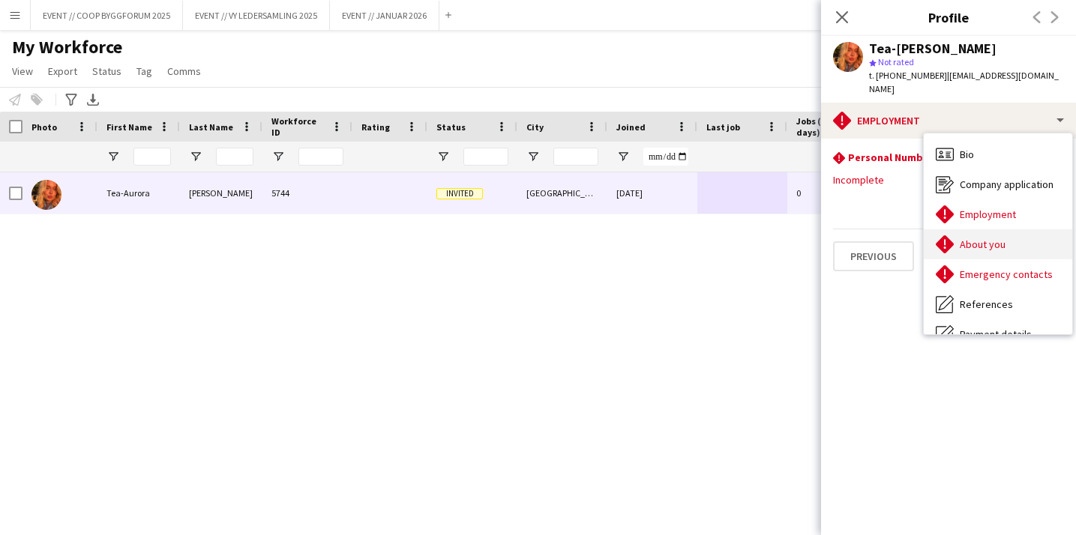
click at [998, 240] on div "About you About you" at bounding box center [998, 244] width 148 height 30
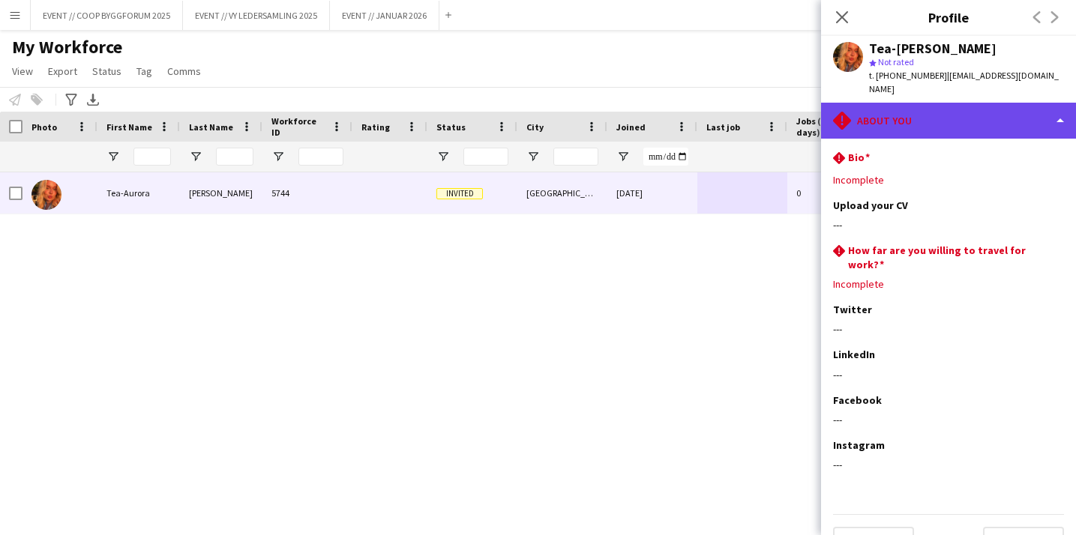
click at [969, 111] on div "rhombus-alert About you" at bounding box center [948, 121] width 255 height 36
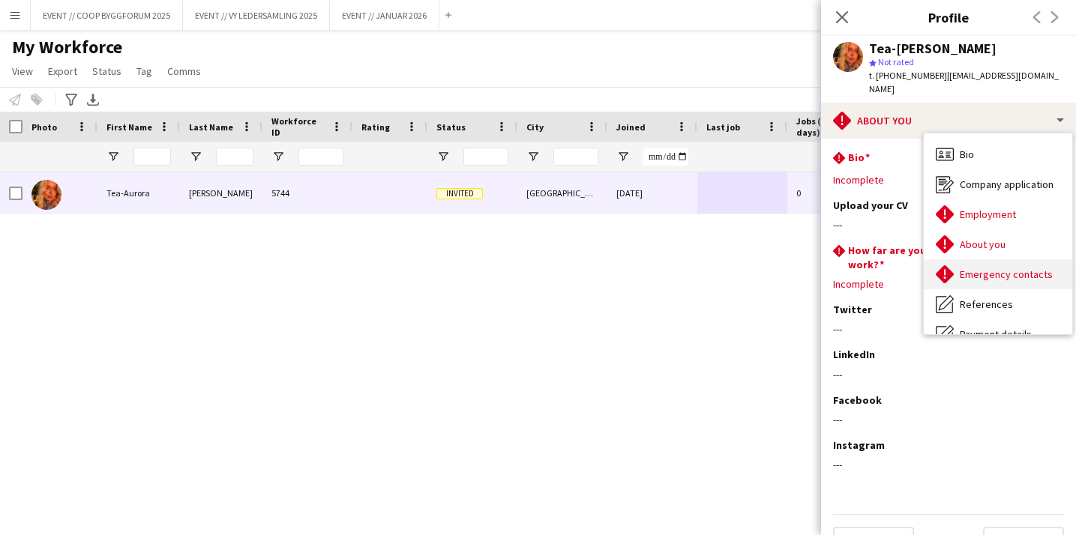
click at [978, 268] on div "Emergency contacts Emergency contacts" at bounding box center [998, 274] width 148 height 30
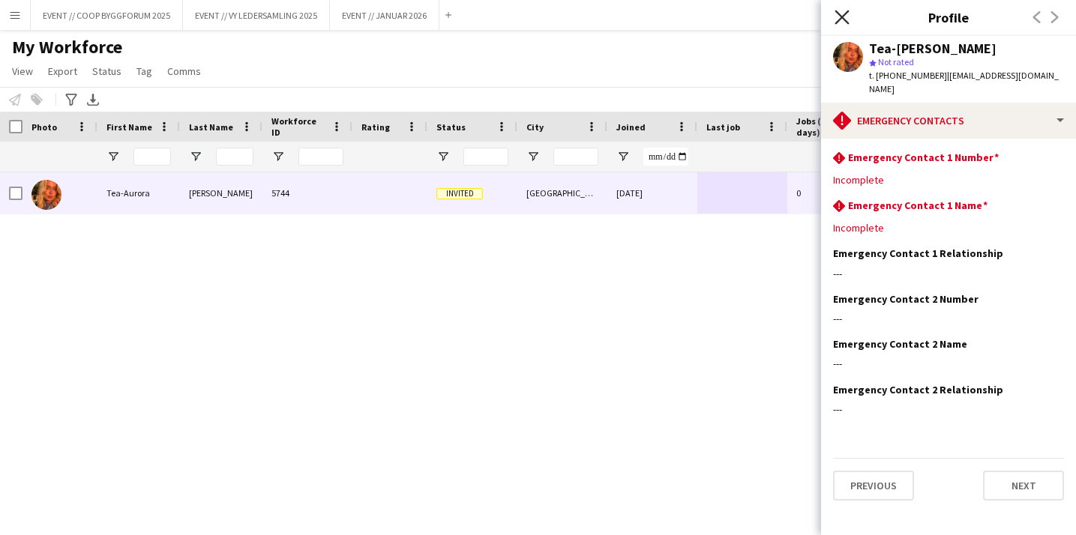
click at [839, 14] on icon at bounding box center [842, 17] width 14 height 14
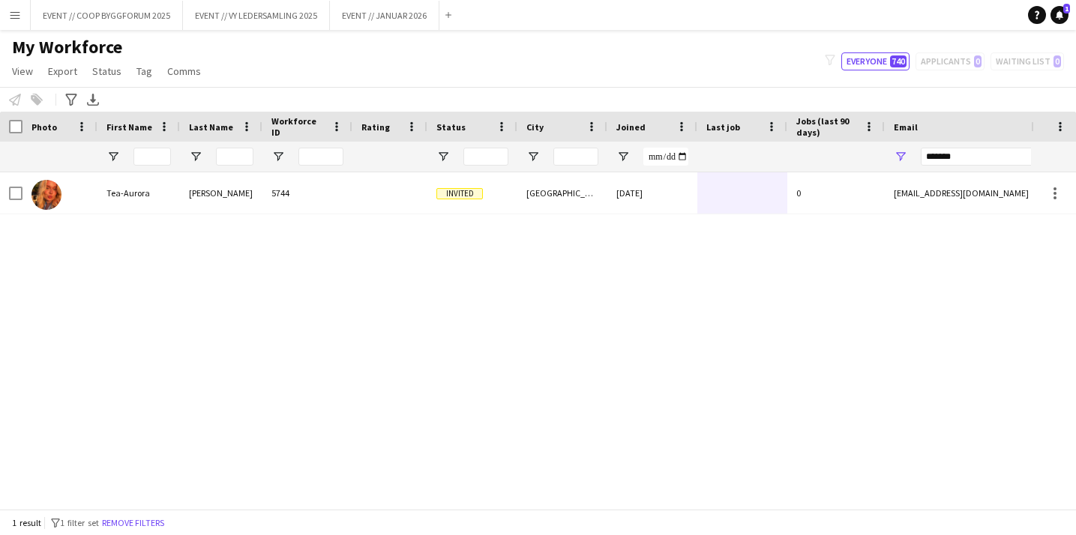
click at [695, 301] on div "Tea-[PERSON_NAME] 5744 Invited [GEOGRAPHIC_DATA] [DATE] 0 [EMAIL_ADDRESS][DOMAI…" at bounding box center [515, 340] width 1031 height 337
click at [110, 15] on button "EVENT // COOP BYGGFORUM 2025 Close" at bounding box center [107, 15] width 152 height 29
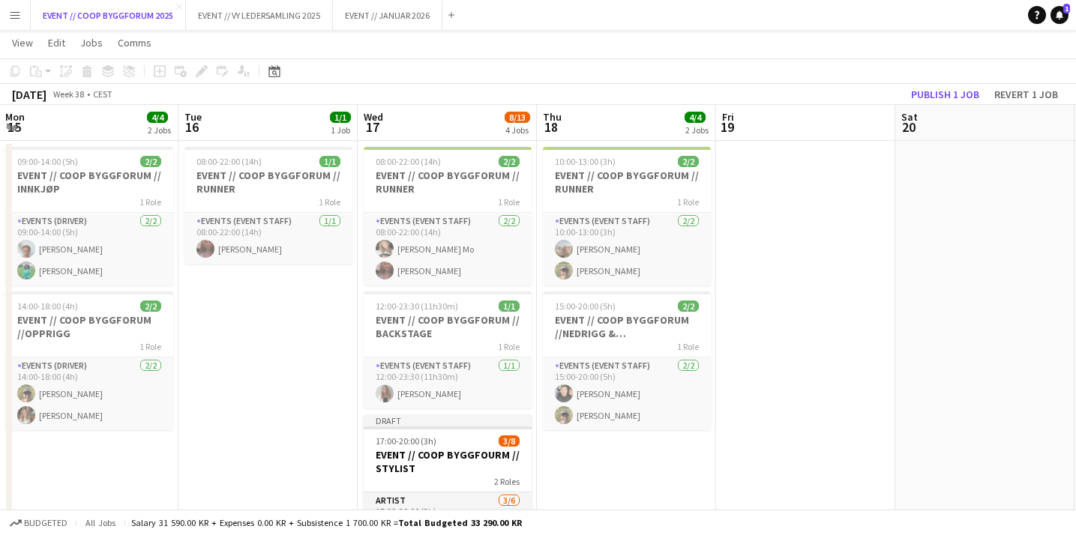
scroll to position [0, 379]
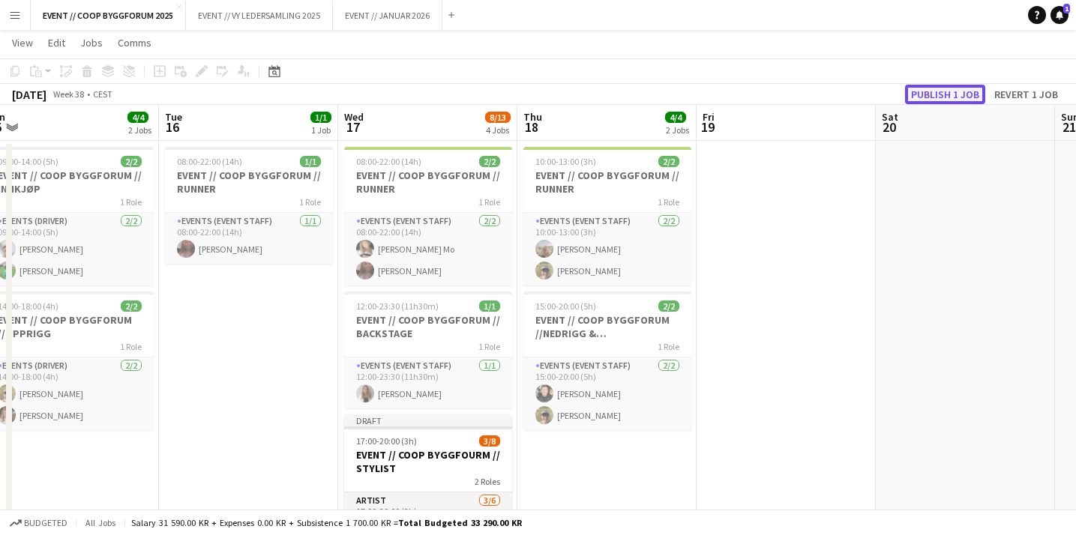
click at [949, 96] on button "Publish 1 job" at bounding box center [945, 94] width 80 height 19
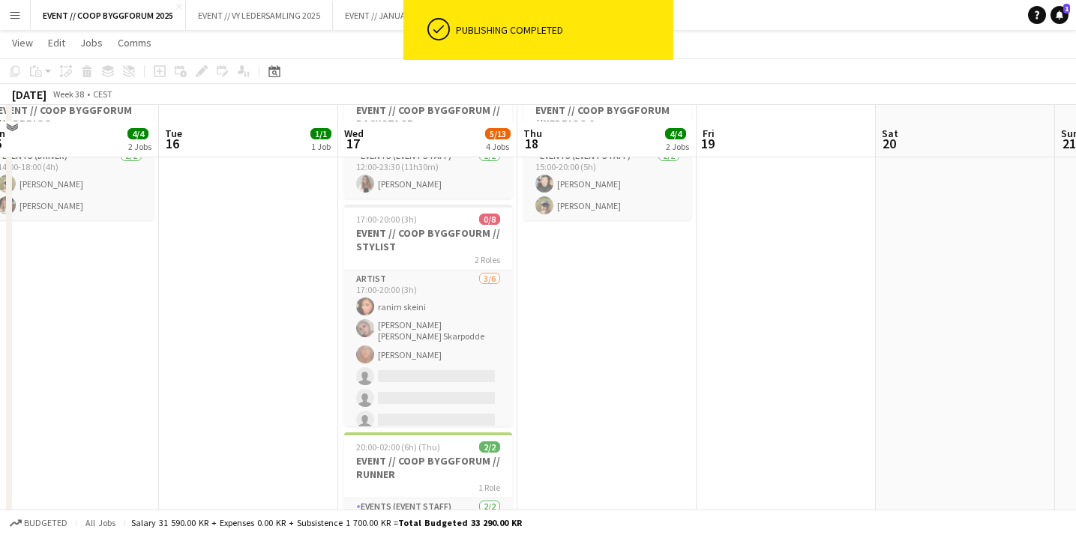
scroll to position [256, 0]
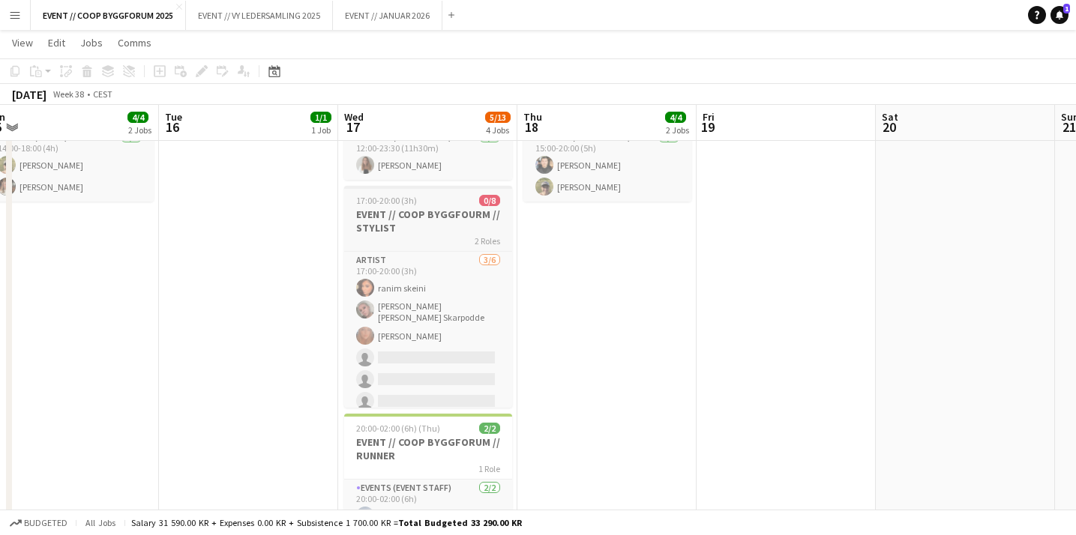
click at [452, 221] on h3 "EVENT // COOP BYGGFOURM // STYLIST" at bounding box center [428, 221] width 168 height 27
